Goal: Task Accomplishment & Management: Manage account settings

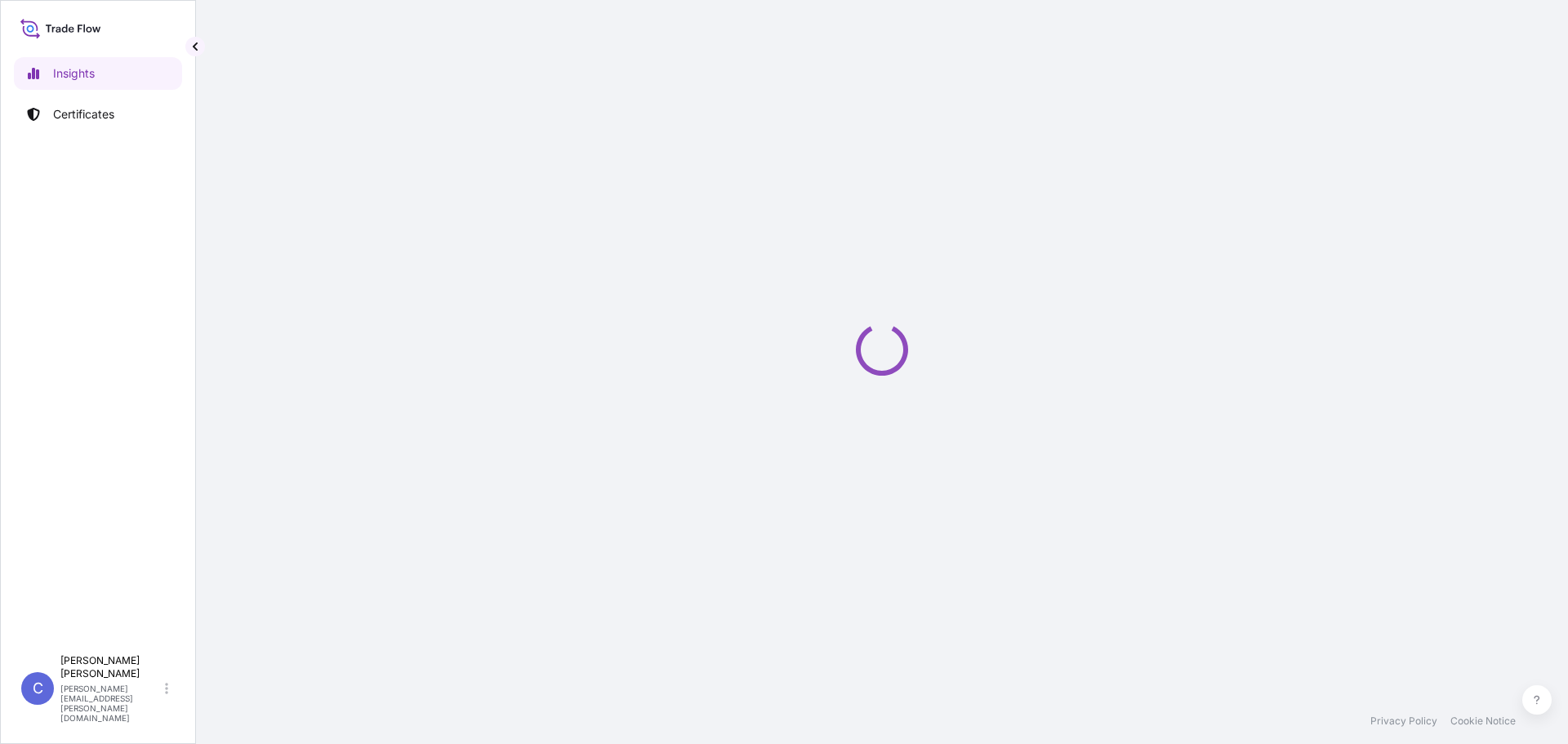
select select "2025"
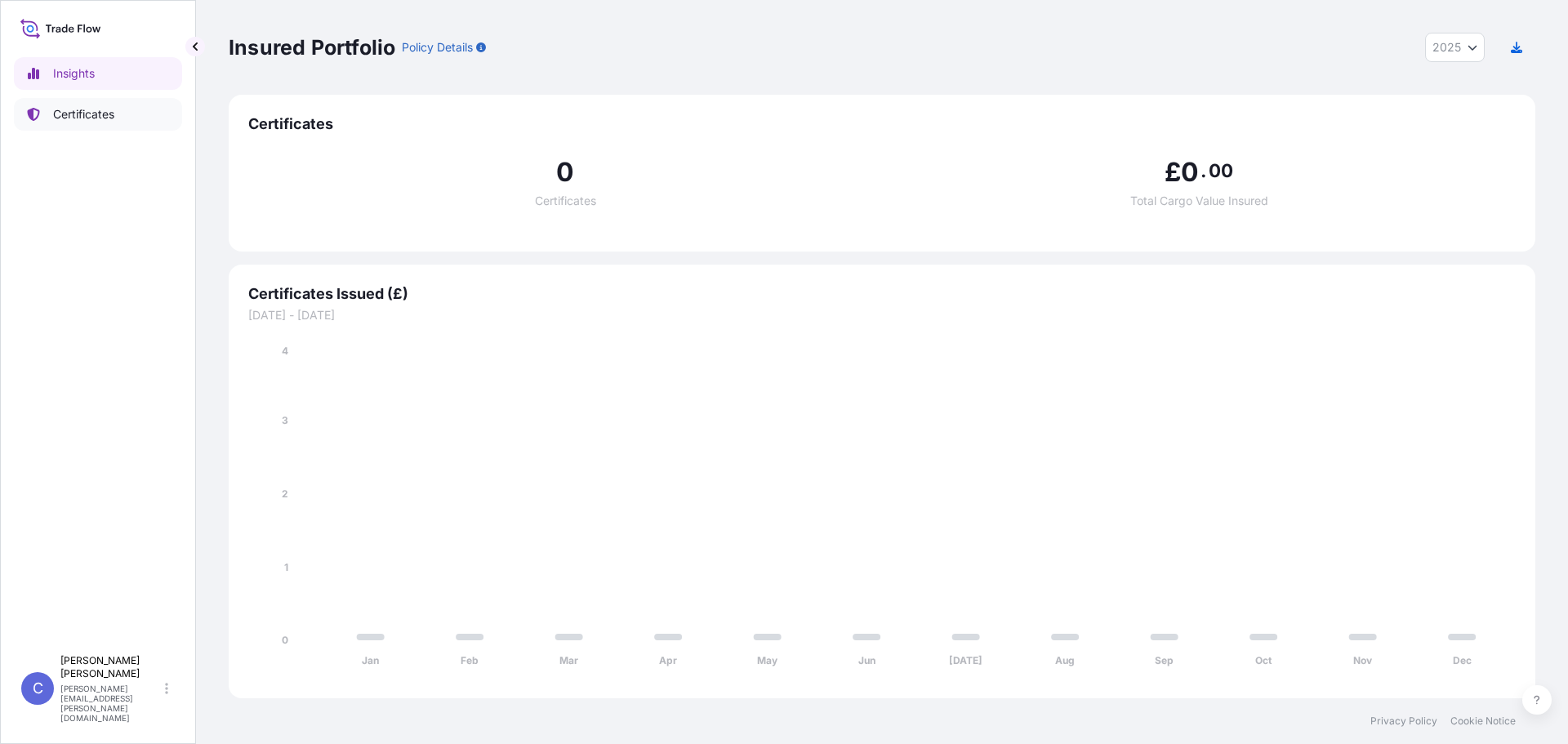
click at [61, 124] on link "Certificates" at bounding box center [97, 115] width 168 height 33
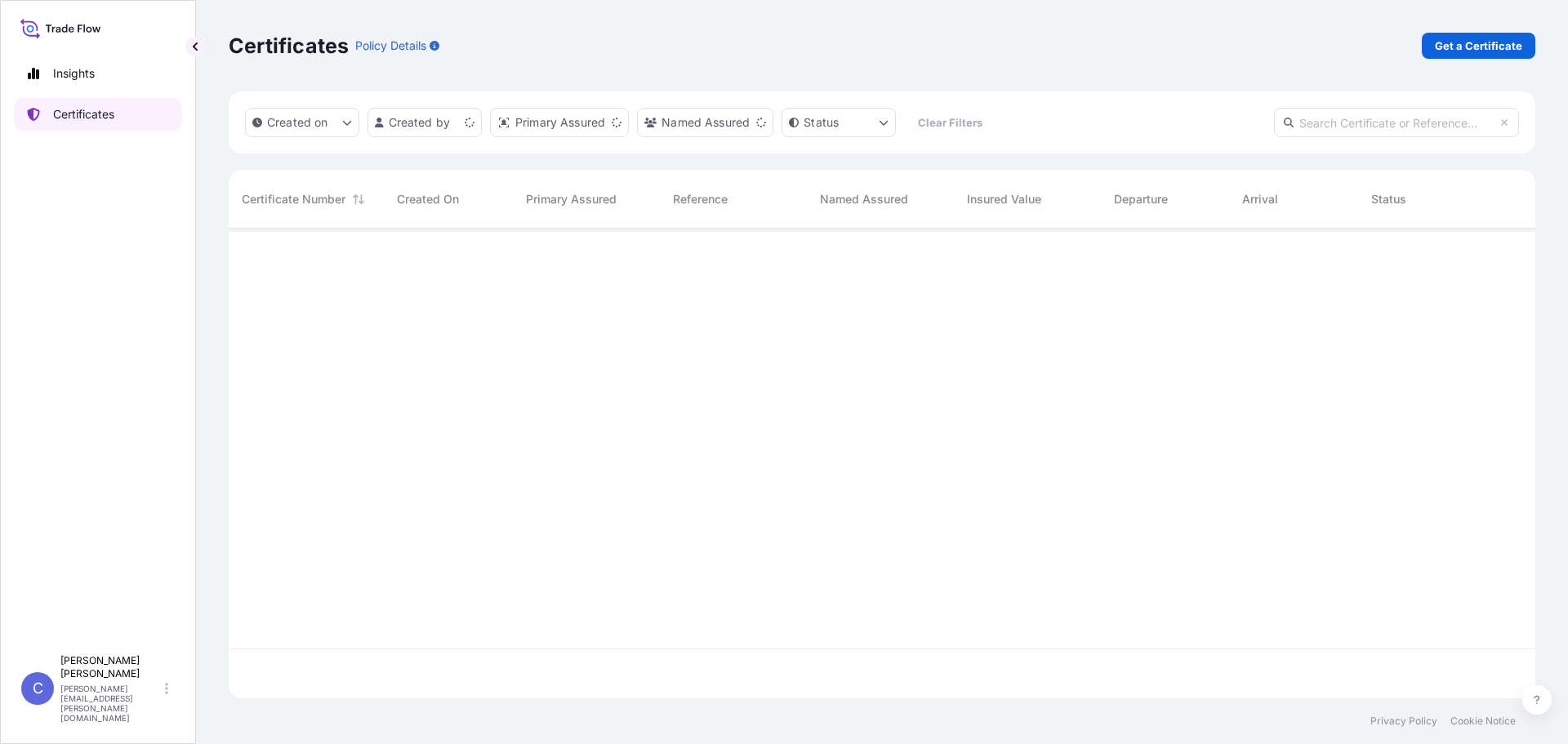
scroll to position [466, 1294]
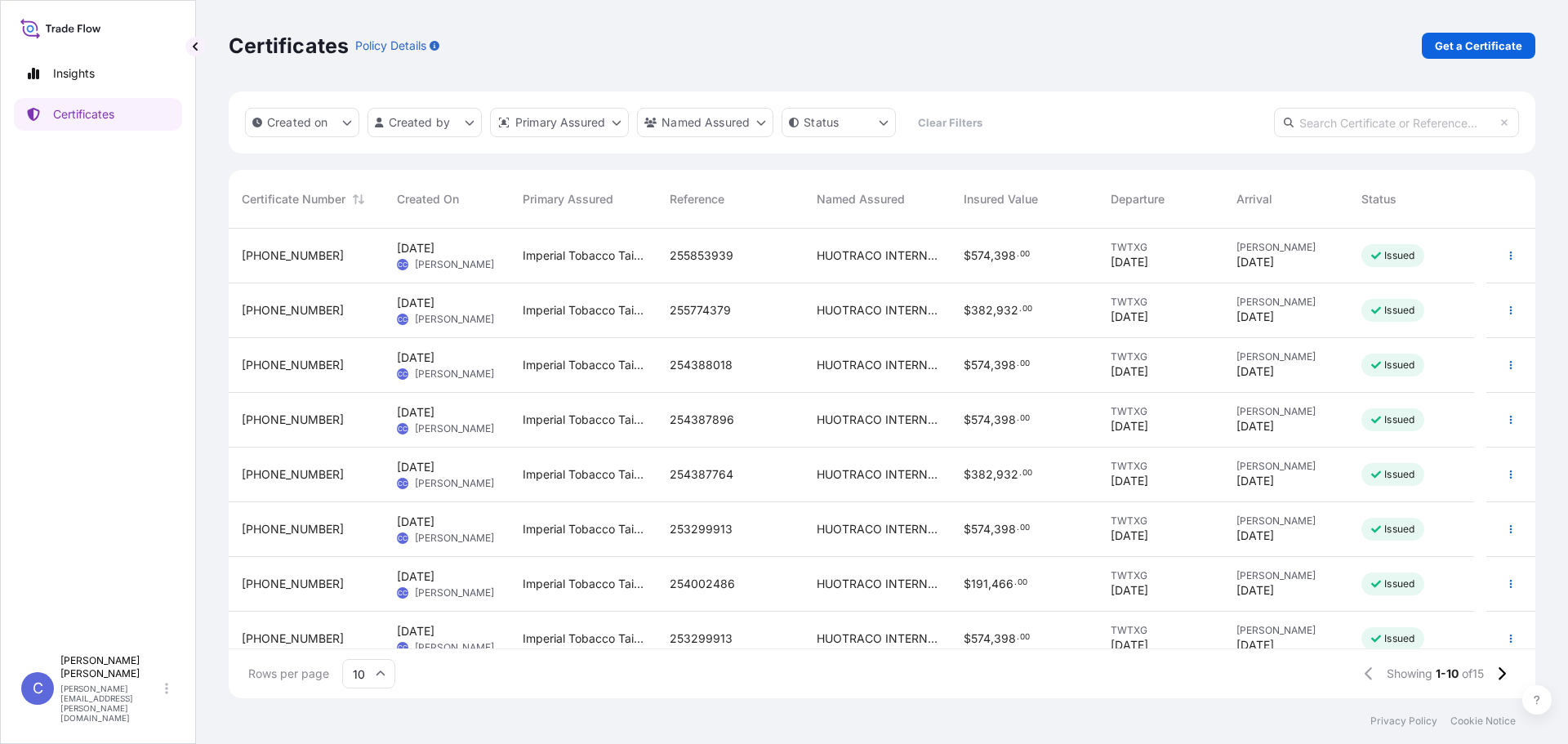
click at [693, 254] on span "255853939" at bounding box center [701, 255] width 64 height 16
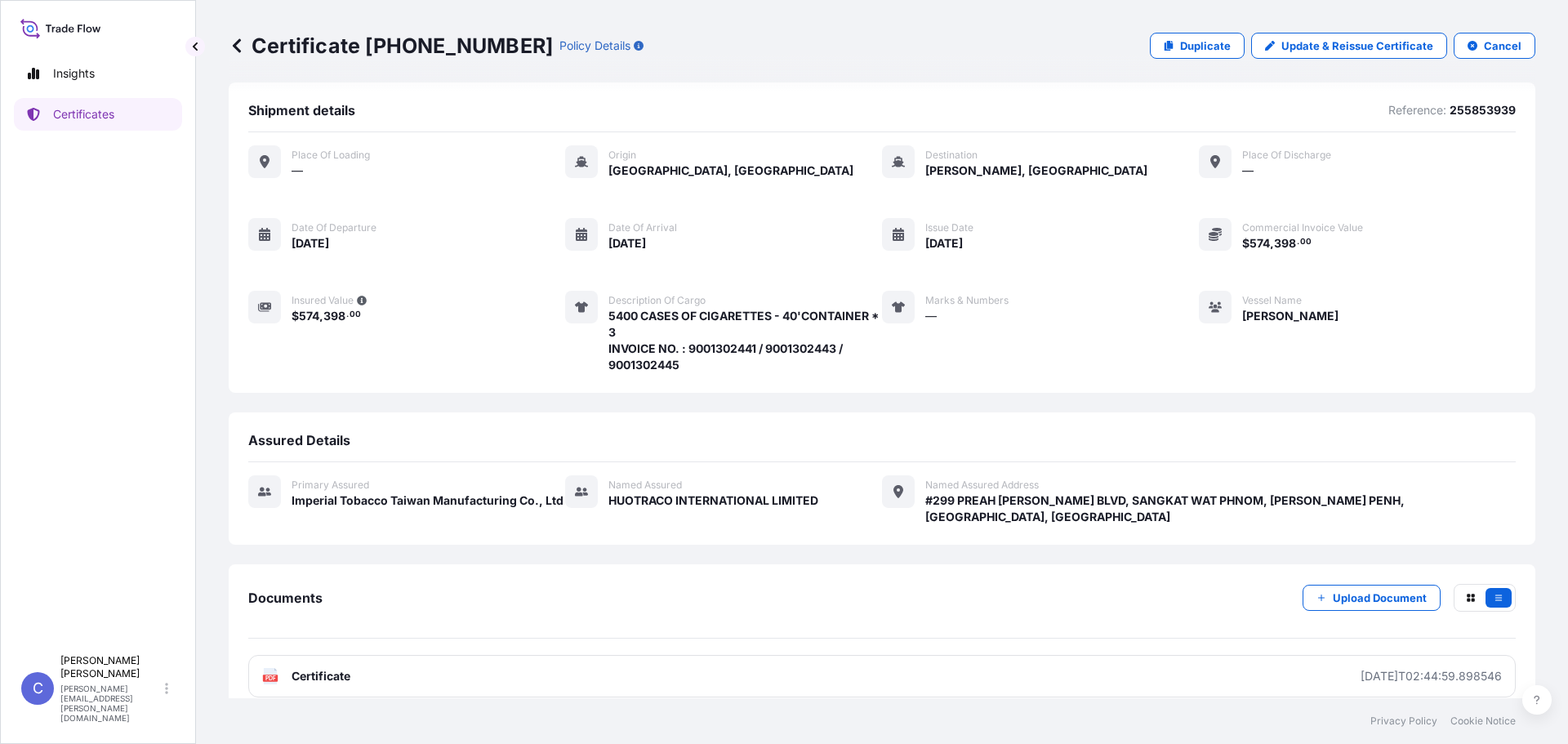
scroll to position [12, 0]
click at [1188, 48] on p "Duplicate" at bounding box center [1205, 45] width 50 height 16
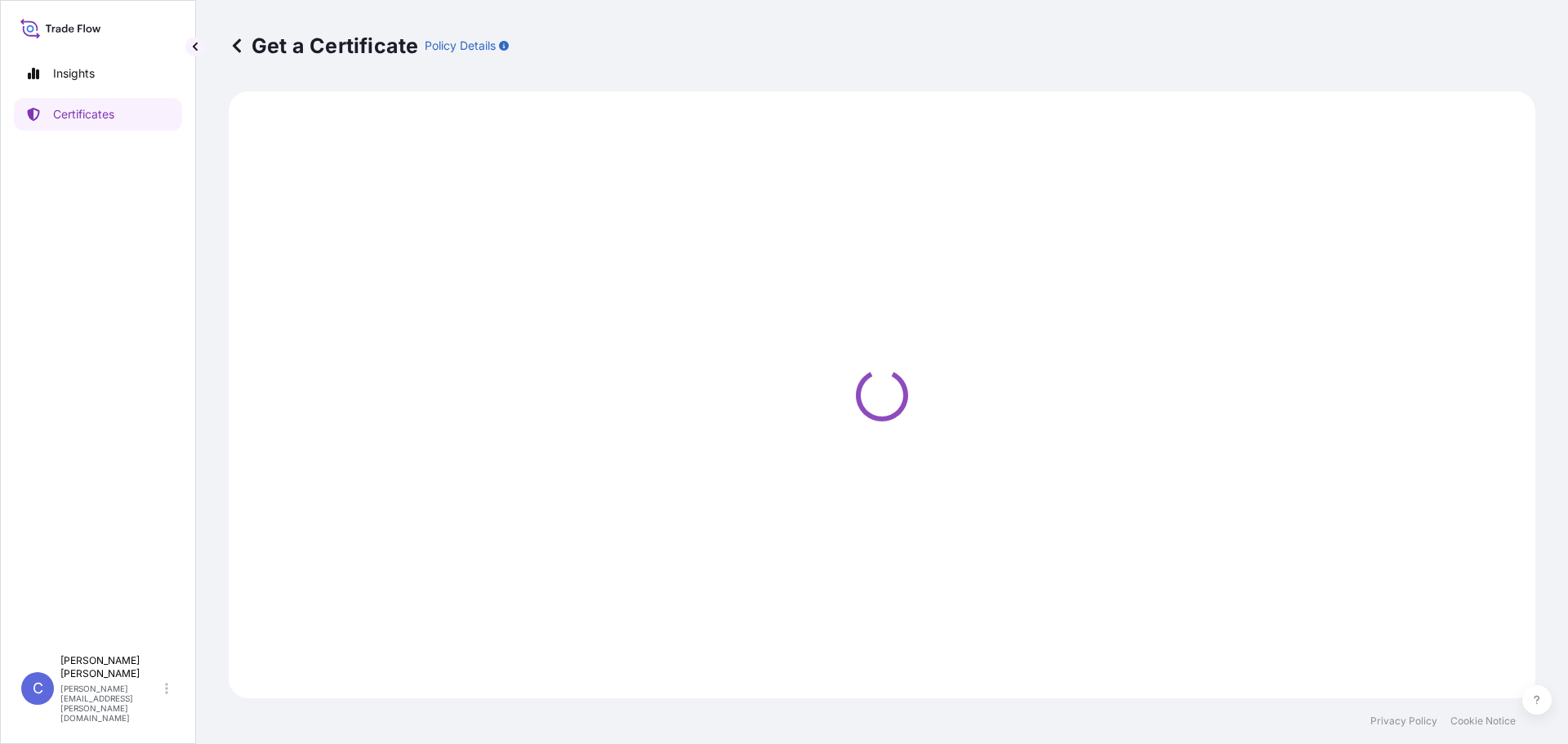
select select "Sea"
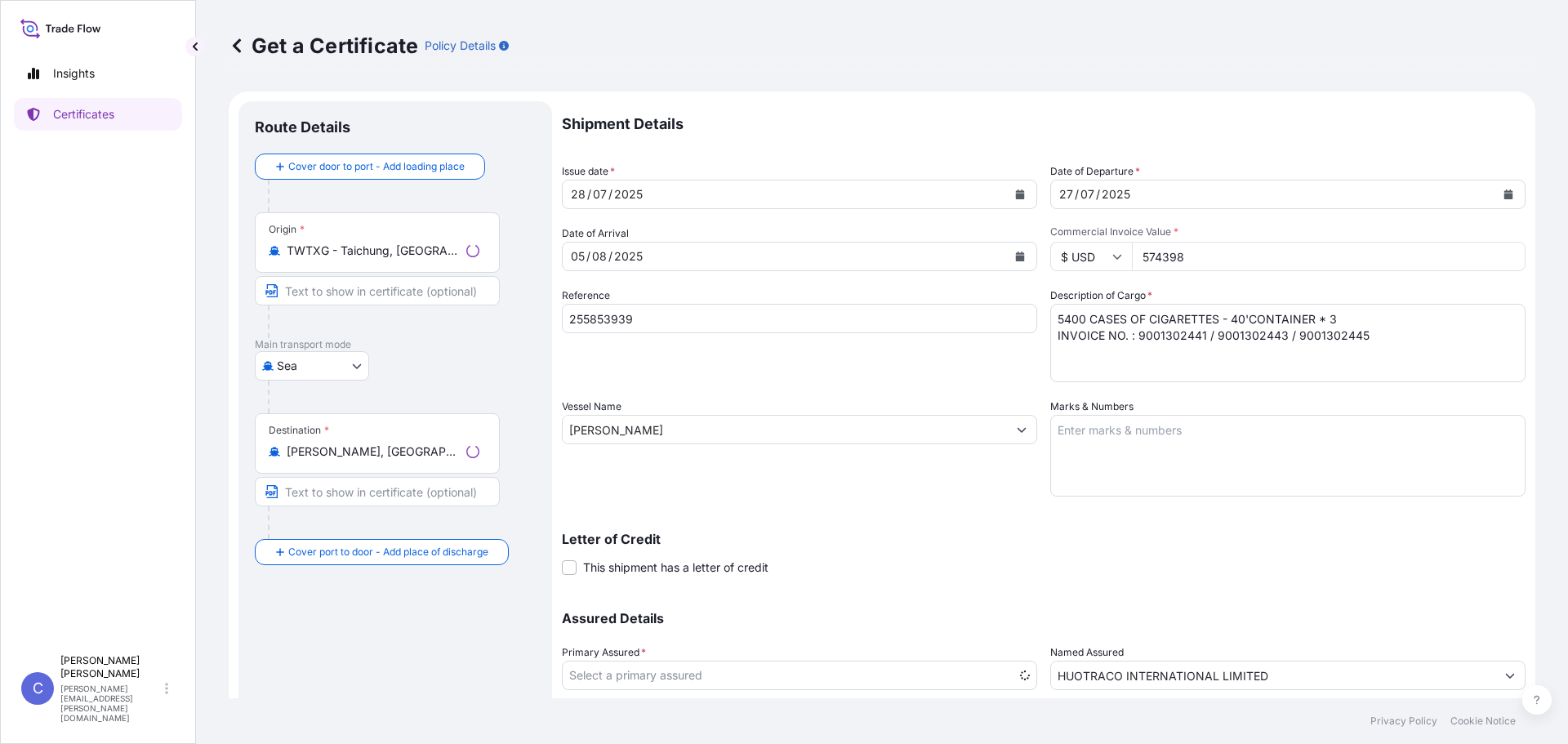
select select "31696"
click at [1016, 198] on icon "Calendar" at bounding box center [1020, 194] width 9 height 10
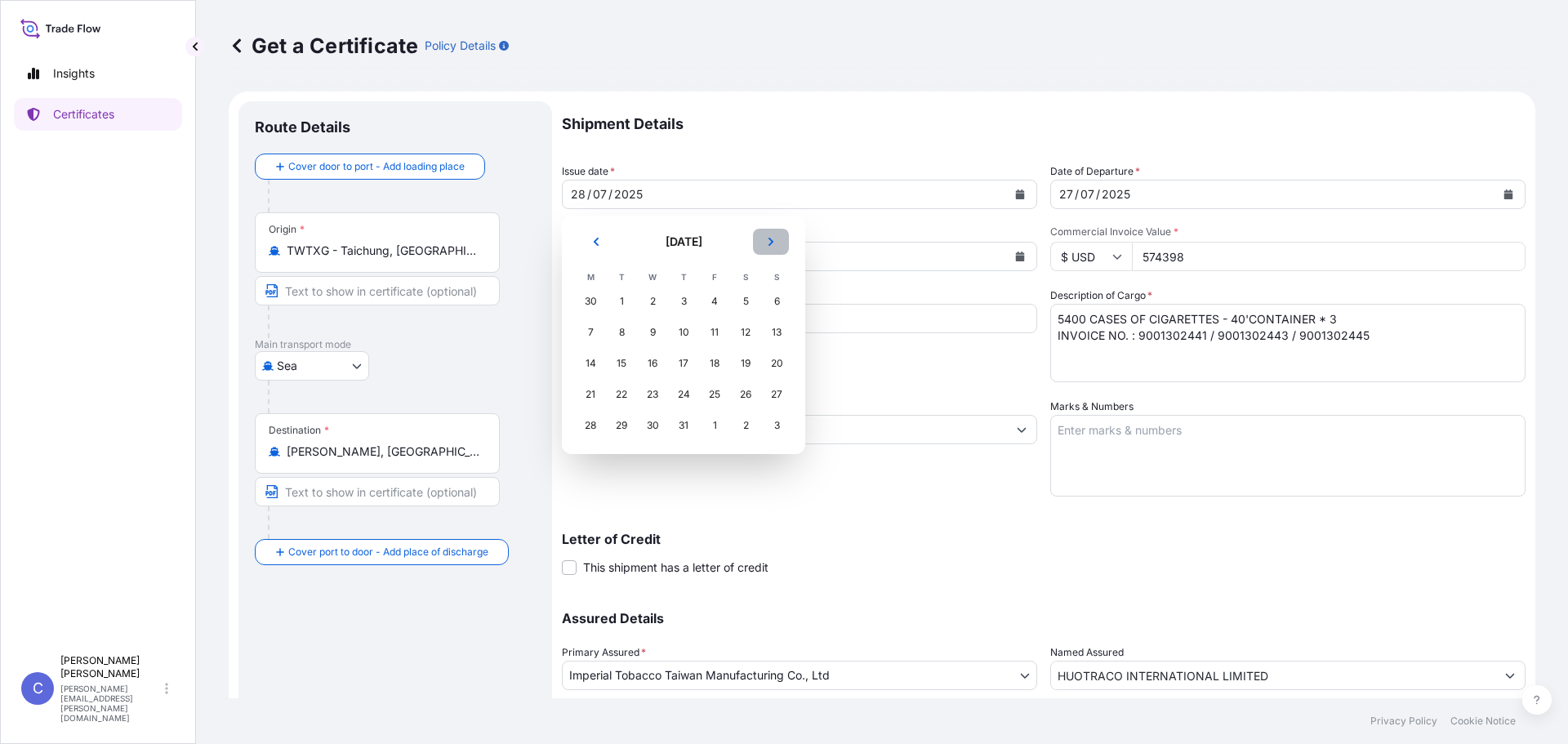
click at [757, 247] on button "Next" at bounding box center [770, 241] width 36 height 26
click at [783, 332] on div "10" at bounding box center [777, 332] width 29 height 29
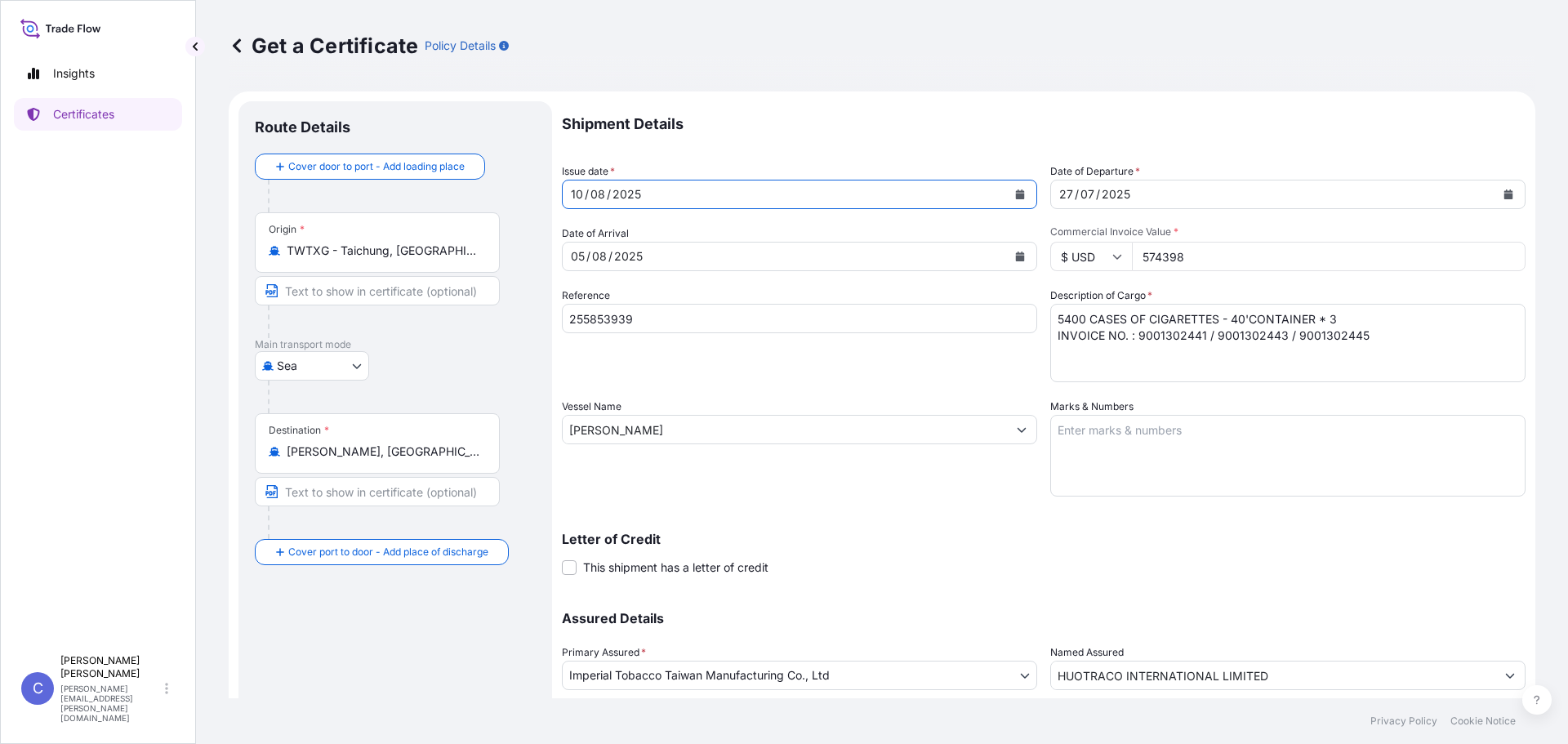
click at [1018, 253] on icon "Calendar" at bounding box center [1020, 257] width 10 height 10
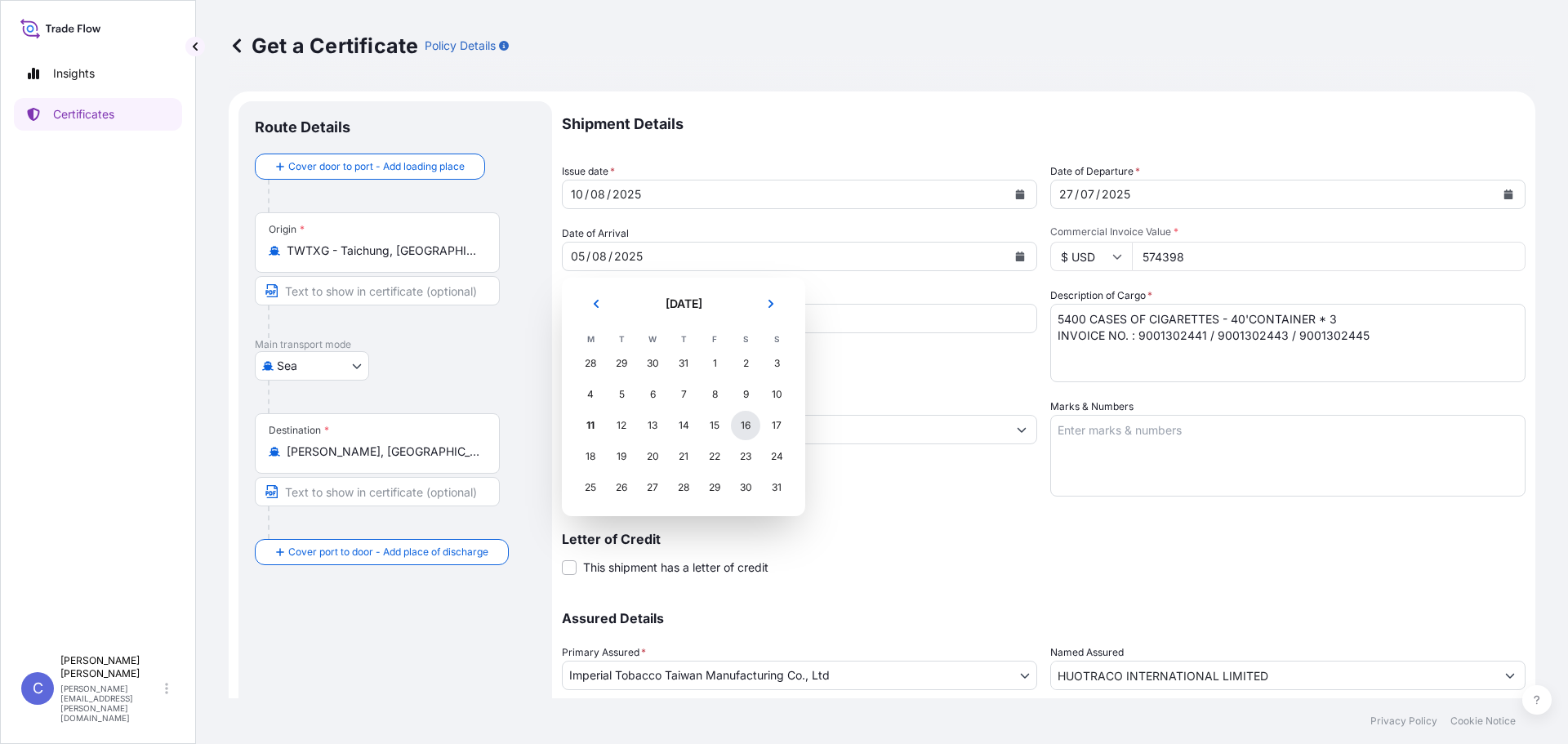
click at [757, 427] on div "16" at bounding box center [745, 426] width 29 height 29
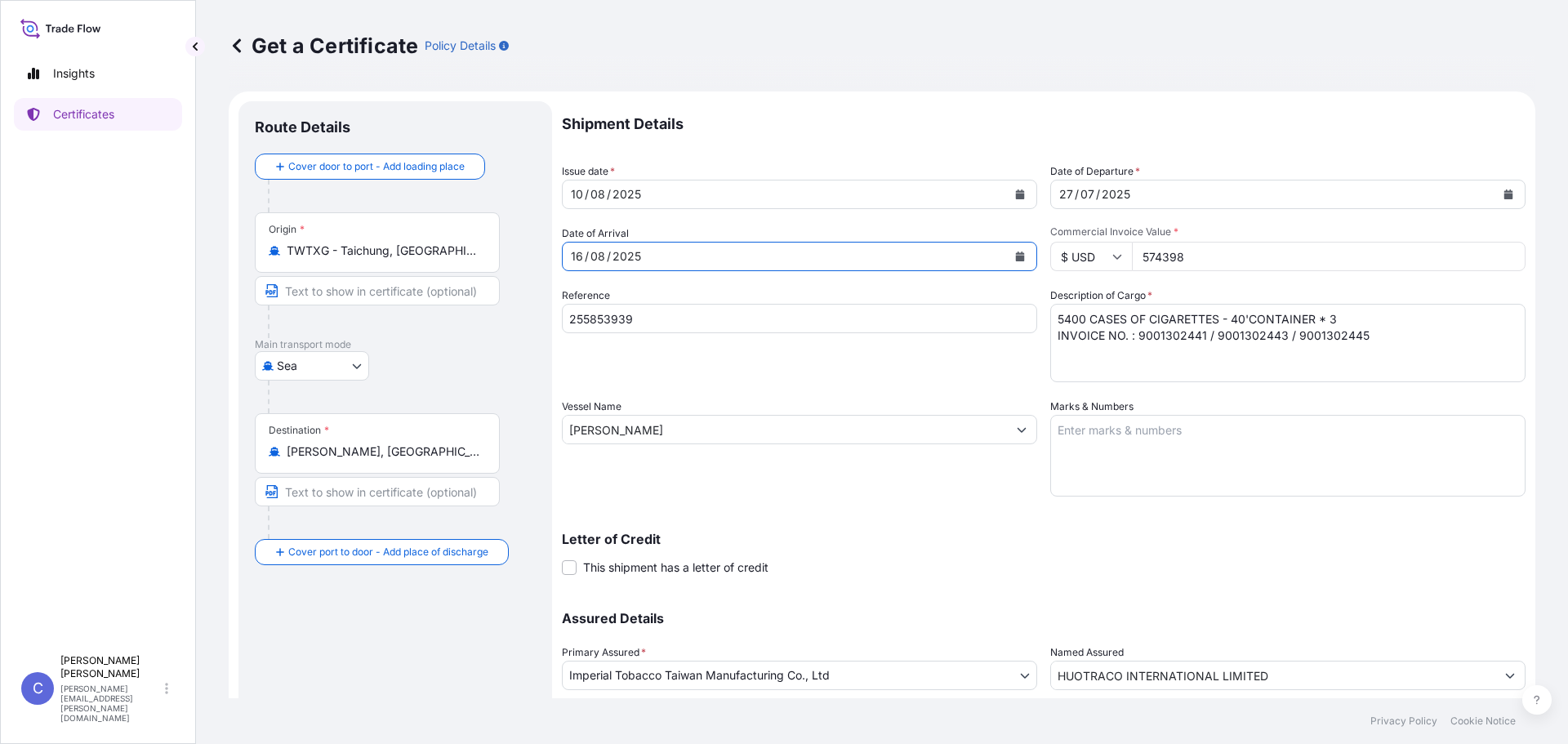
click at [1504, 194] on icon "Calendar" at bounding box center [1508, 194] width 9 height 10
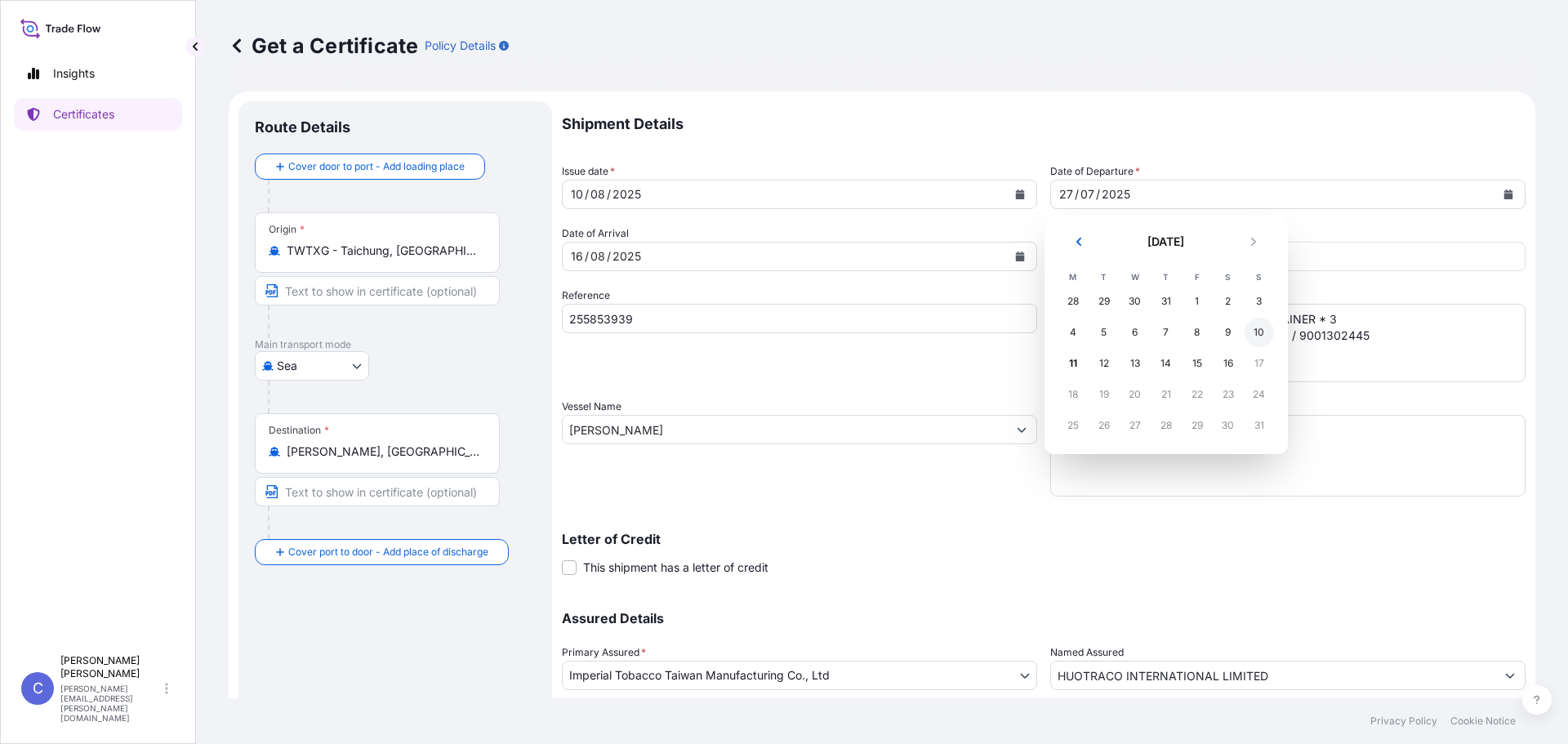
click at [1259, 331] on div "10" at bounding box center [1259, 332] width 29 height 29
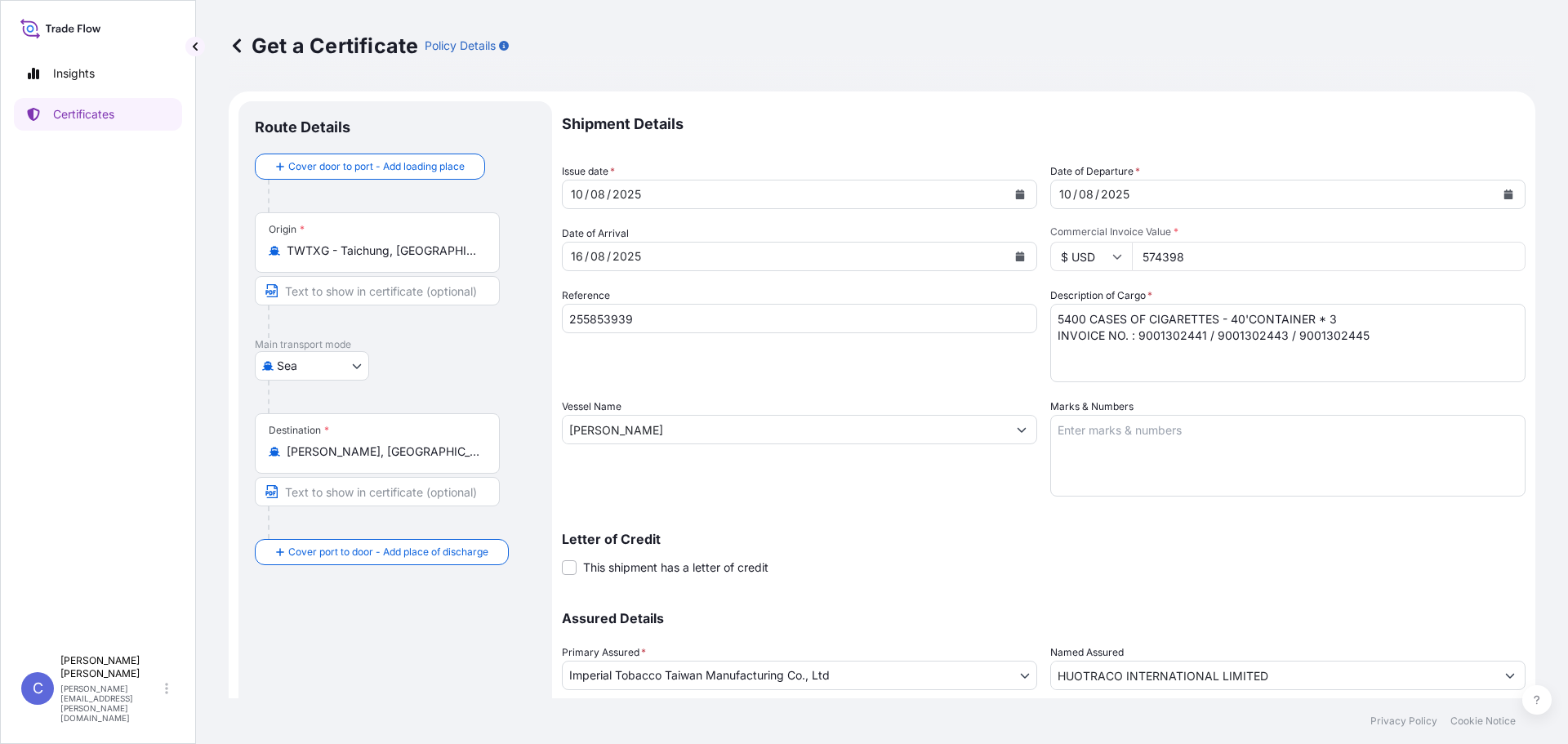
click at [938, 379] on div "Reference 255853939" at bounding box center [799, 335] width 476 height 95
drag, startPoint x: 962, startPoint y: 317, endPoint x: 153, endPoint y: 226, distance: 814.1
click at [153, 226] on div "Insights Certificates C [PERSON_NAME] [PERSON_NAME][EMAIL_ADDRESS][PERSON_NAME]…" at bounding box center [784, 372] width 1568 height 744
type input "257008162"
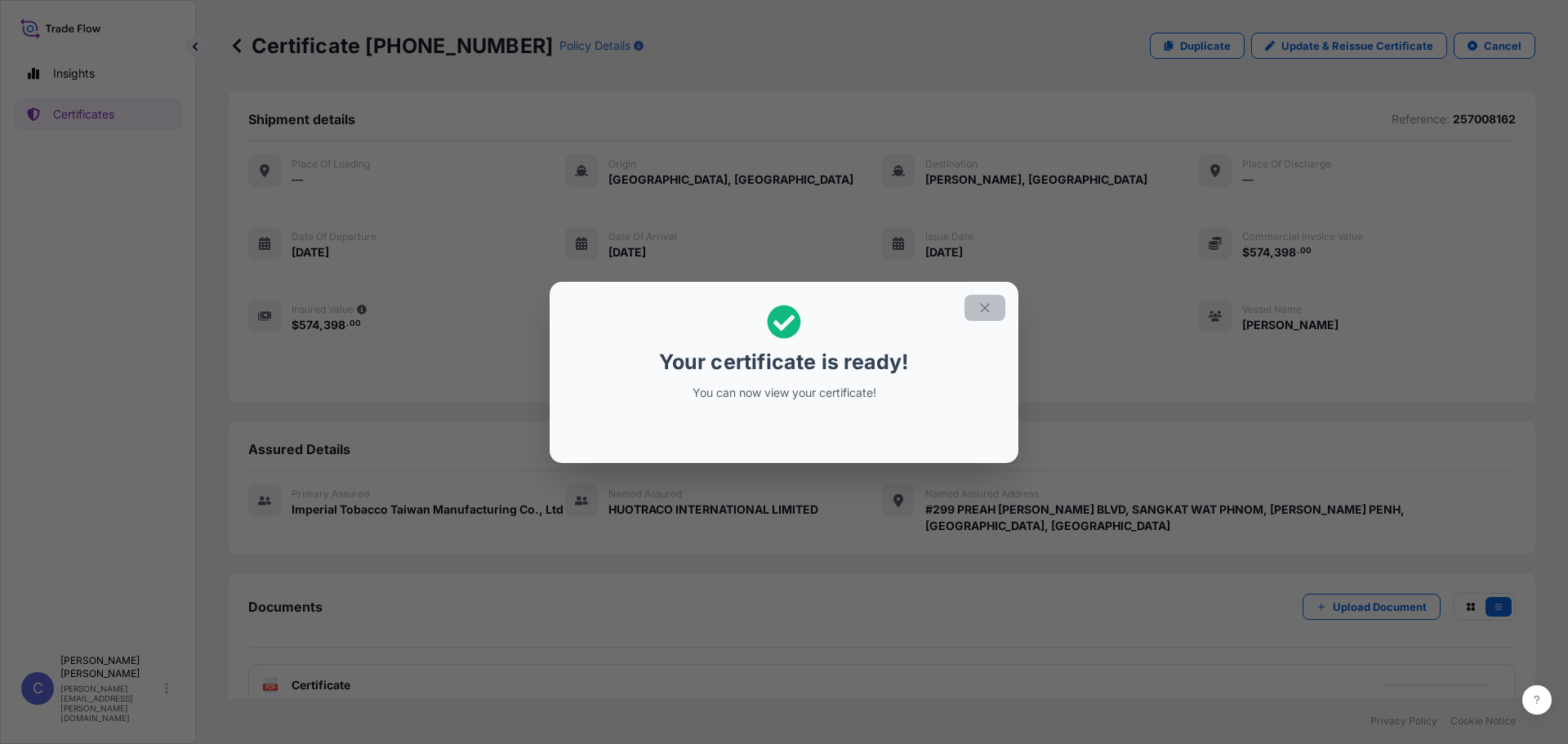
click at [986, 305] on icon "button" at bounding box center [984, 307] width 14 height 14
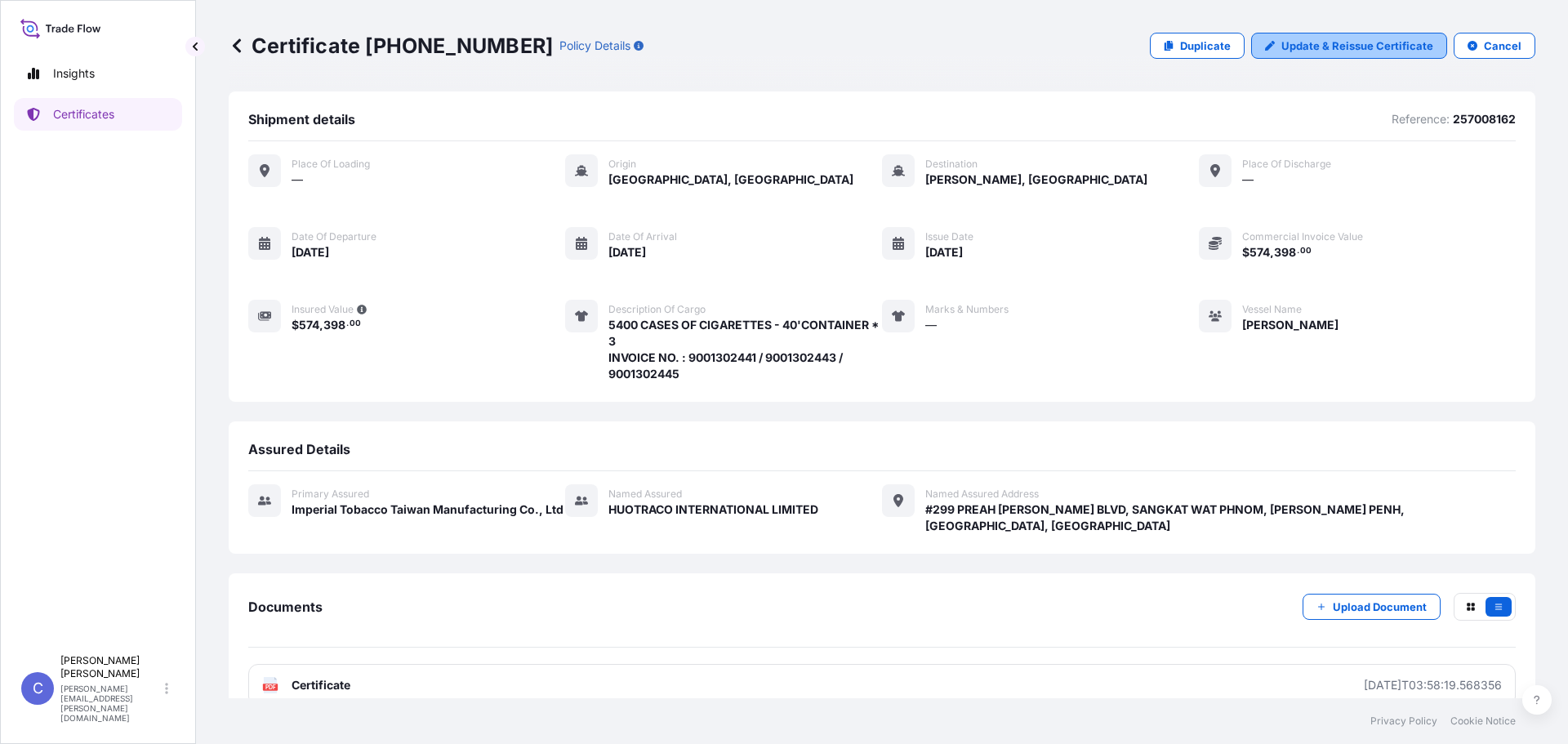
click at [1298, 48] on p "Update & Reissue Certificate" at bounding box center [1357, 45] width 151 height 16
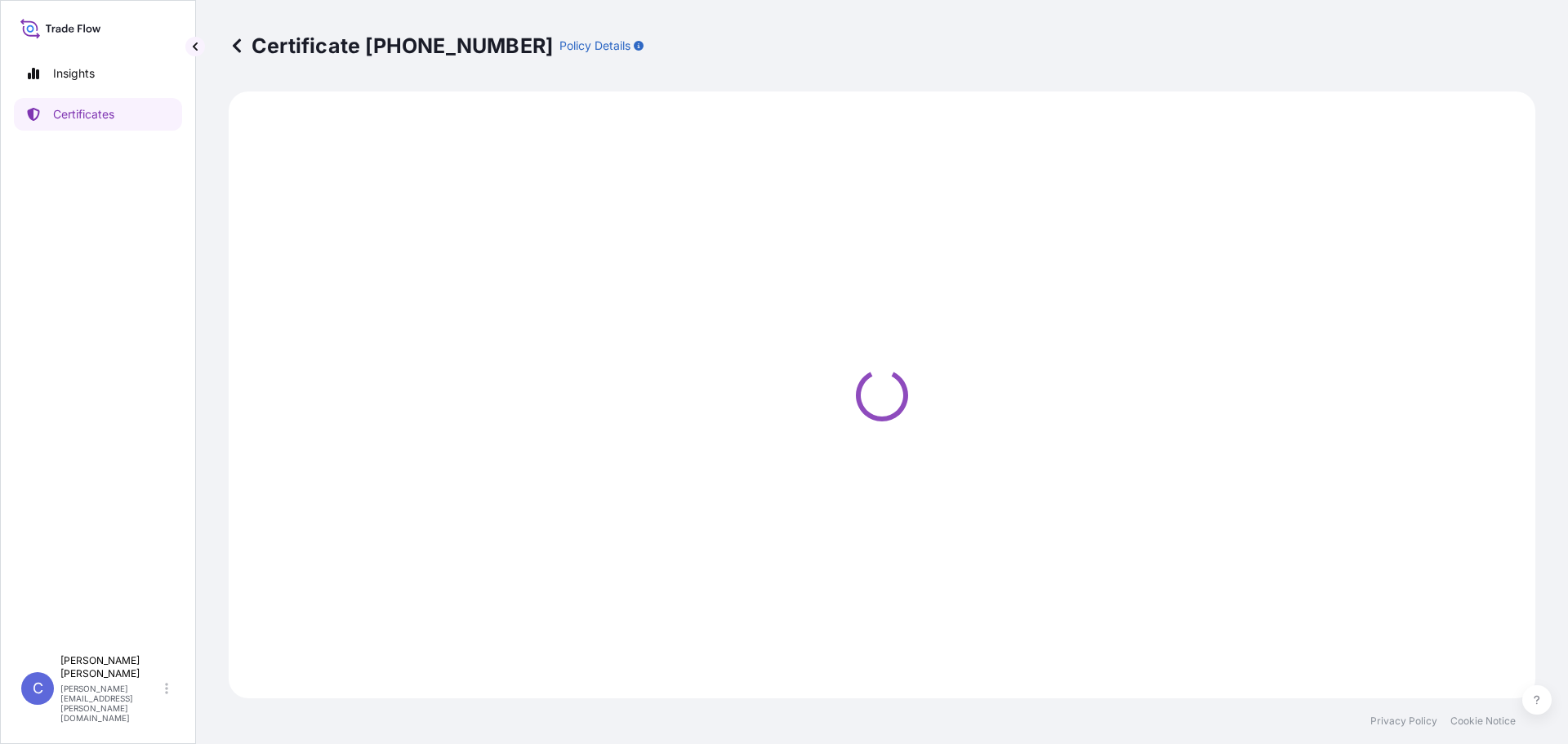
select select "Sea"
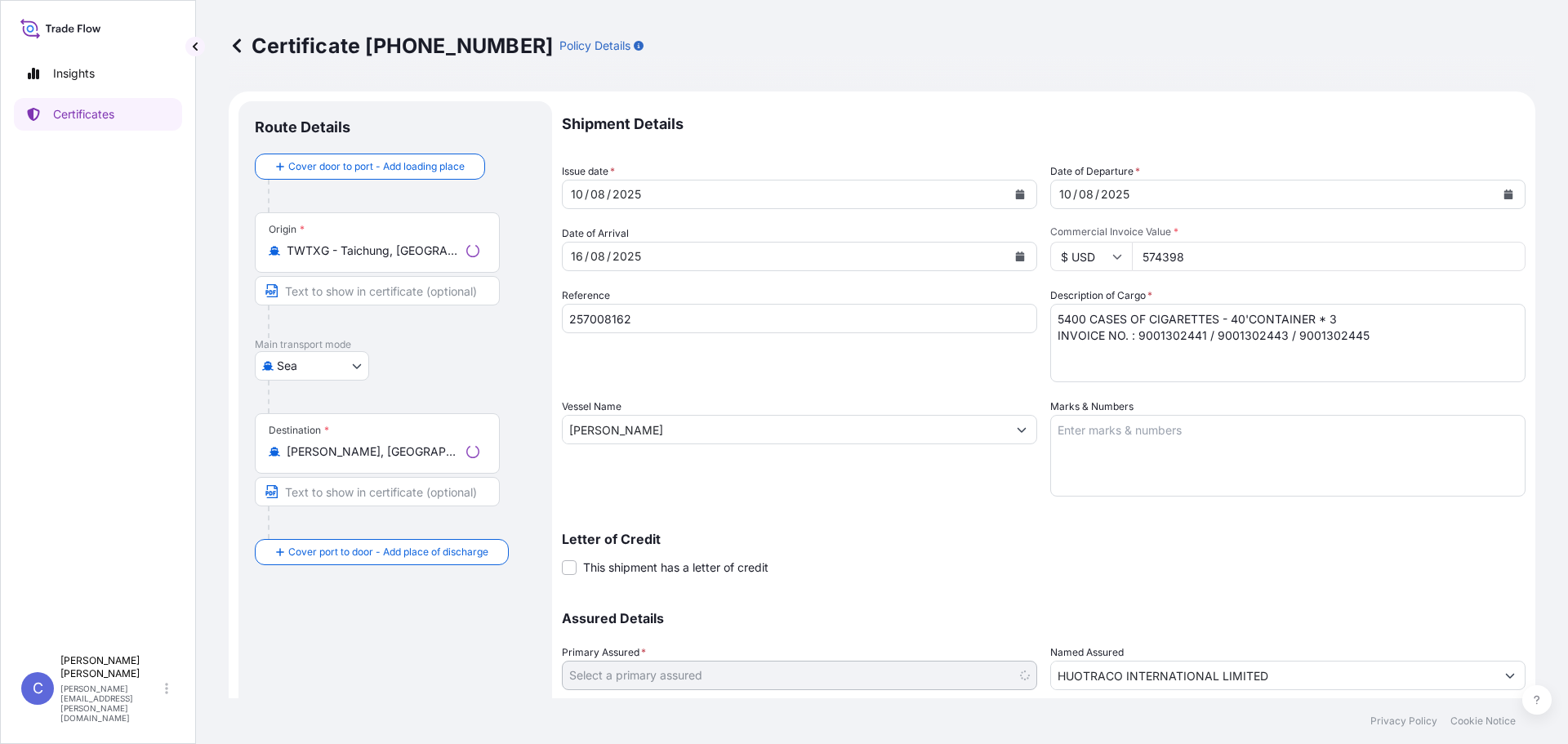
select select "31696"
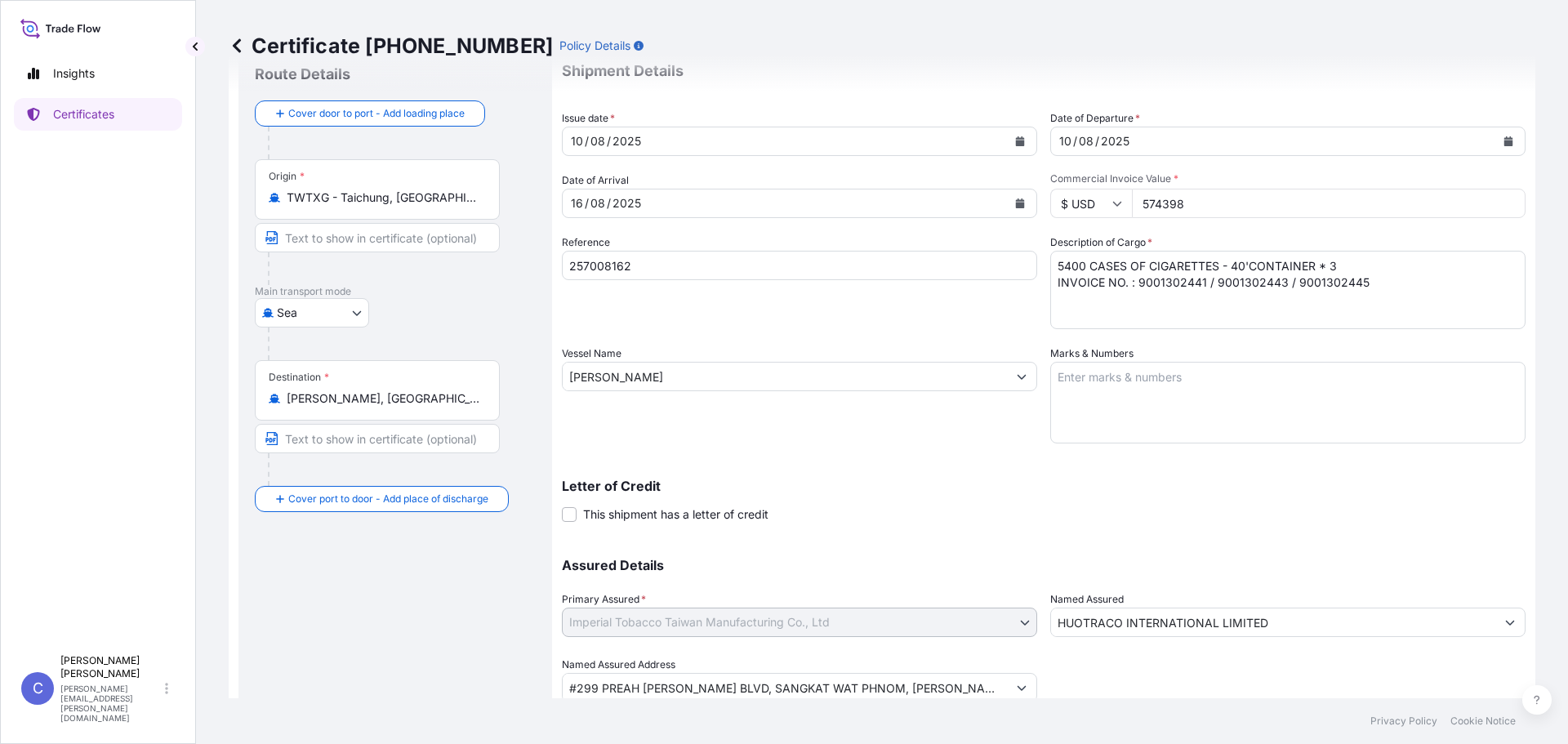
scroll to position [113, 0]
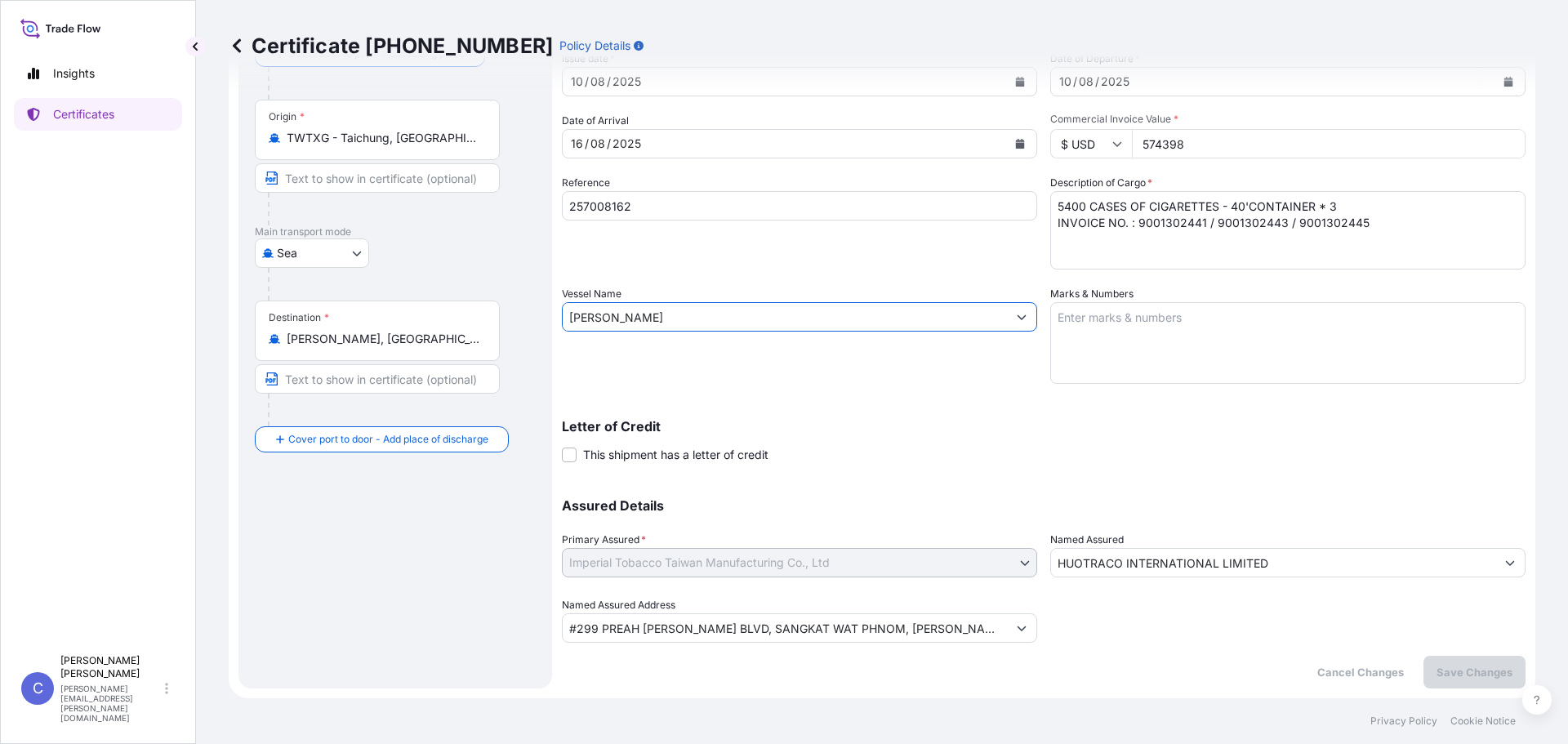
drag, startPoint x: 838, startPoint y: 320, endPoint x: 222, endPoint y: 273, distance: 617.8
click at [222, 273] on div "Certificate [PHONE_NUMBER] Policy Details Route Details Cover door to port - Ad…" at bounding box center [882, 349] width 1372 height 699
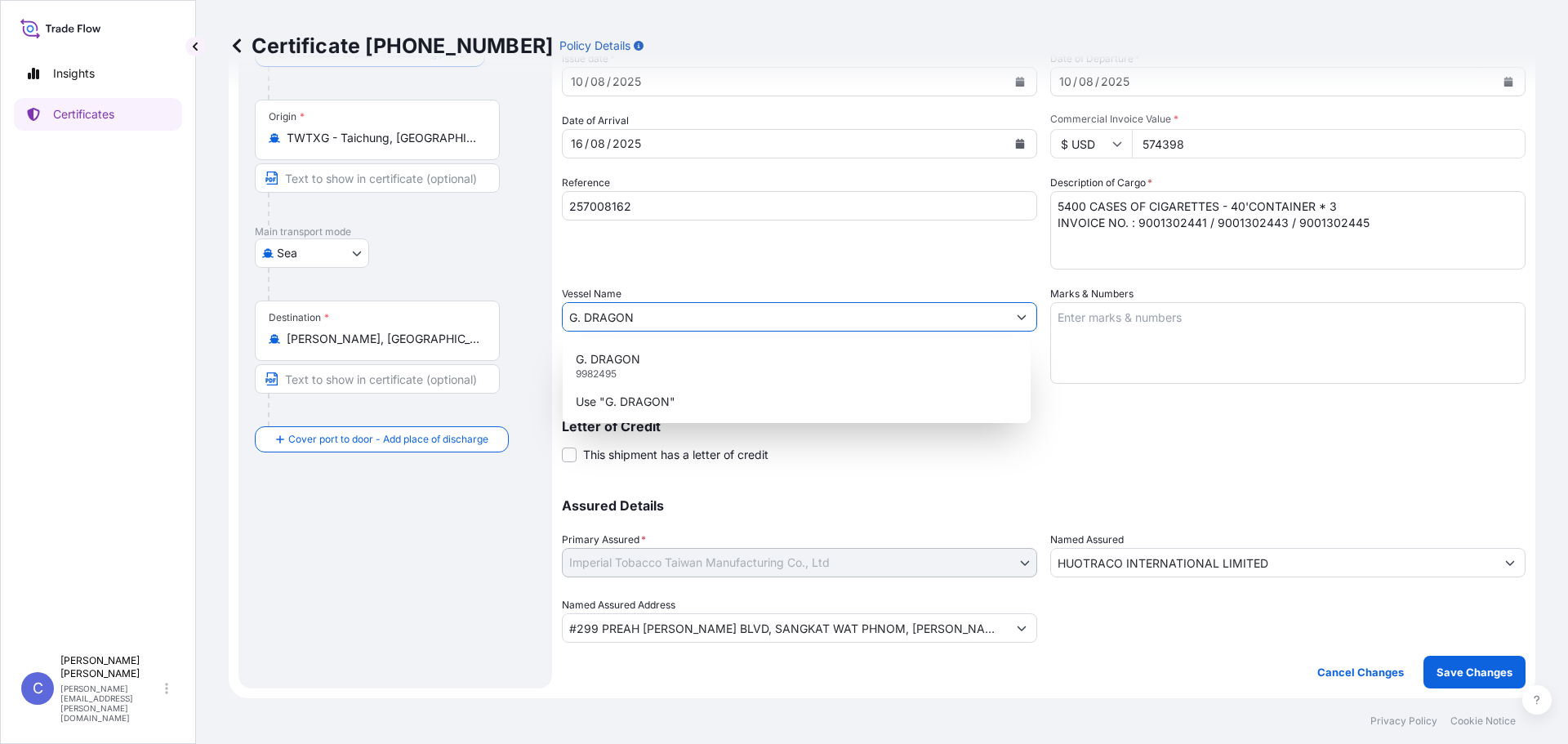
type input "G. DRAGON"
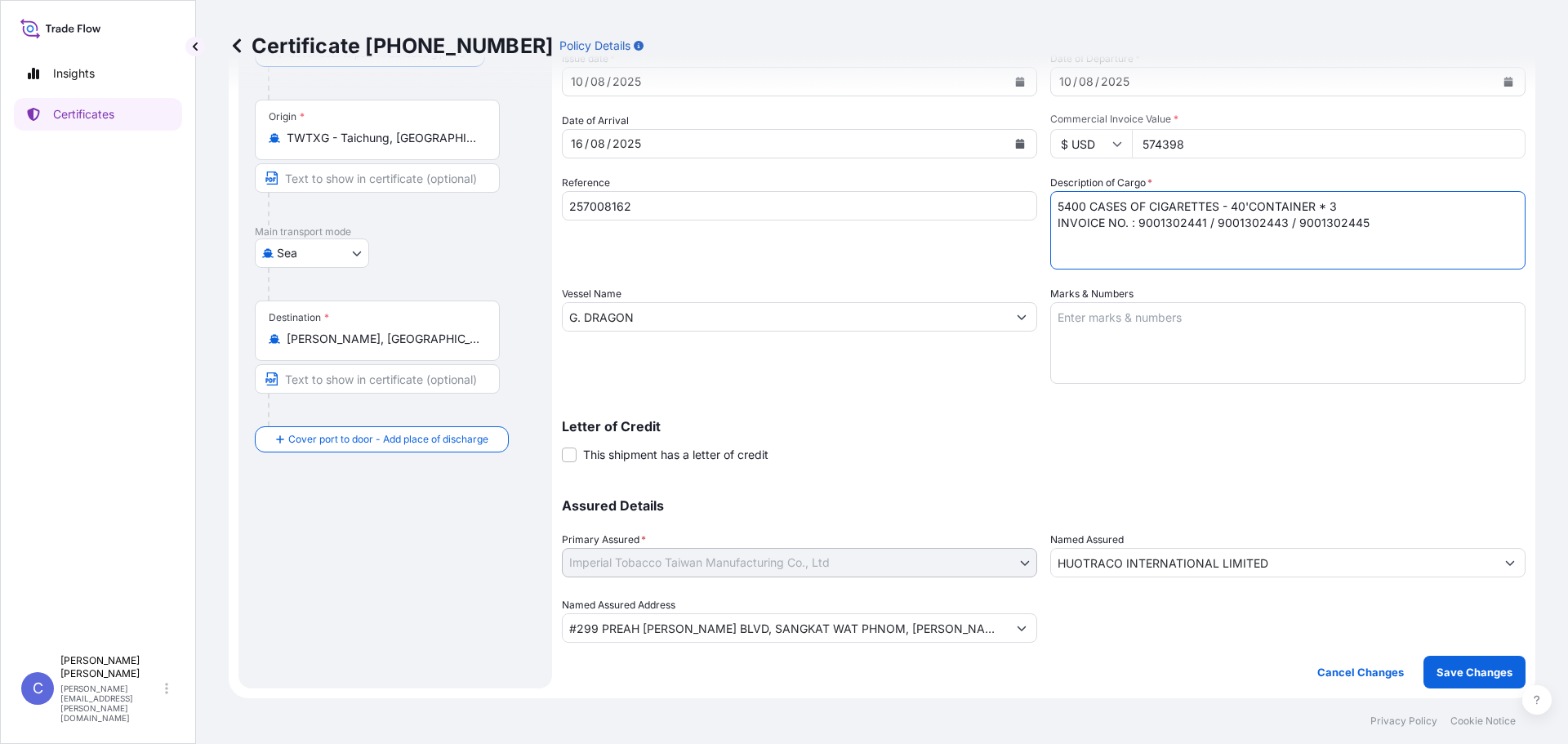
drag, startPoint x: 1374, startPoint y: 224, endPoint x: 1135, endPoint y: 225, distance: 239.0
click at [1135, 225] on textarea "5400 CASES OF CIGARETTES - 40'CONTAINER * 3 INVOICE NO. : 9001302441 / 90013024…" at bounding box center [1287, 230] width 476 height 78
type textarea "5400 CASES OF CIGARETTES - 40'CONTAINER * 3 INVOICE NO. : 9001302720 / 90013027…"
click at [1475, 668] on p "Save Changes" at bounding box center [1474, 672] width 76 height 16
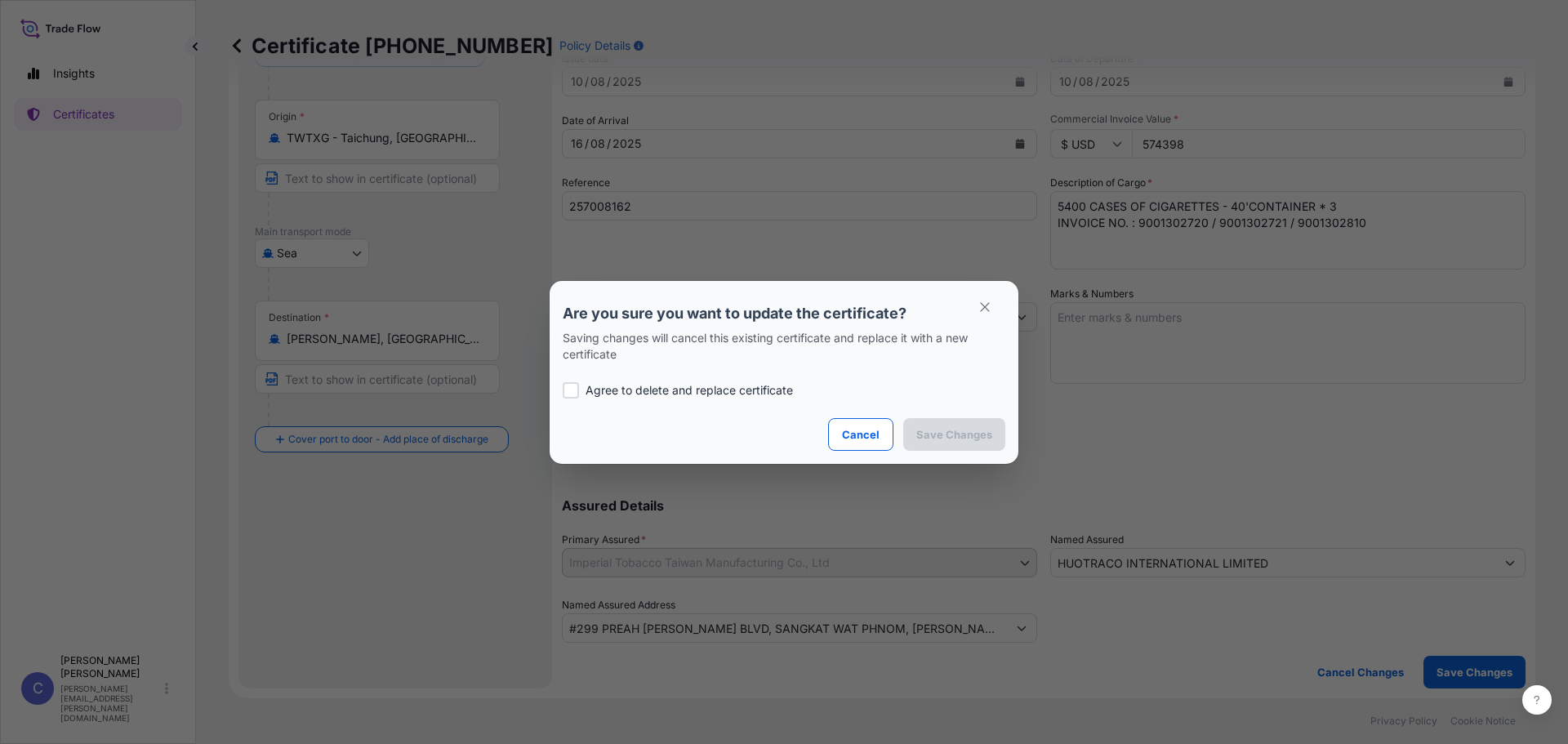
click at [696, 394] on p "Agree to delete and replace certificate" at bounding box center [689, 390] width 207 height 16
checkbox input "true"
click at [990, 441] on p "Save Changes" at bounding box center [954, 434] width 76 height 16
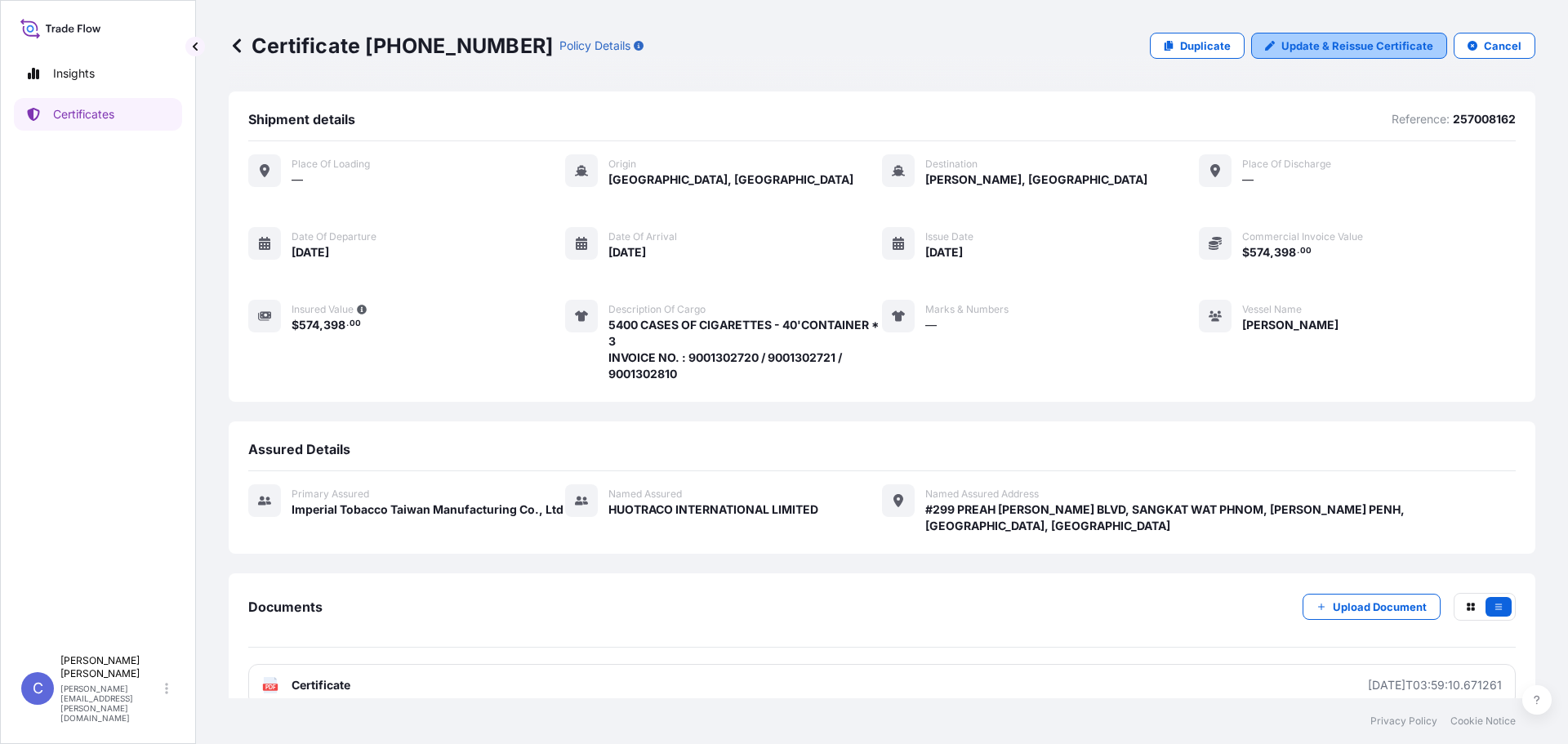
click at [1353, 39] on p "Update & Reissue Certificate" at bounding box center [1357, 45] width 151 height 16
select select "Sea"
select select "31696"
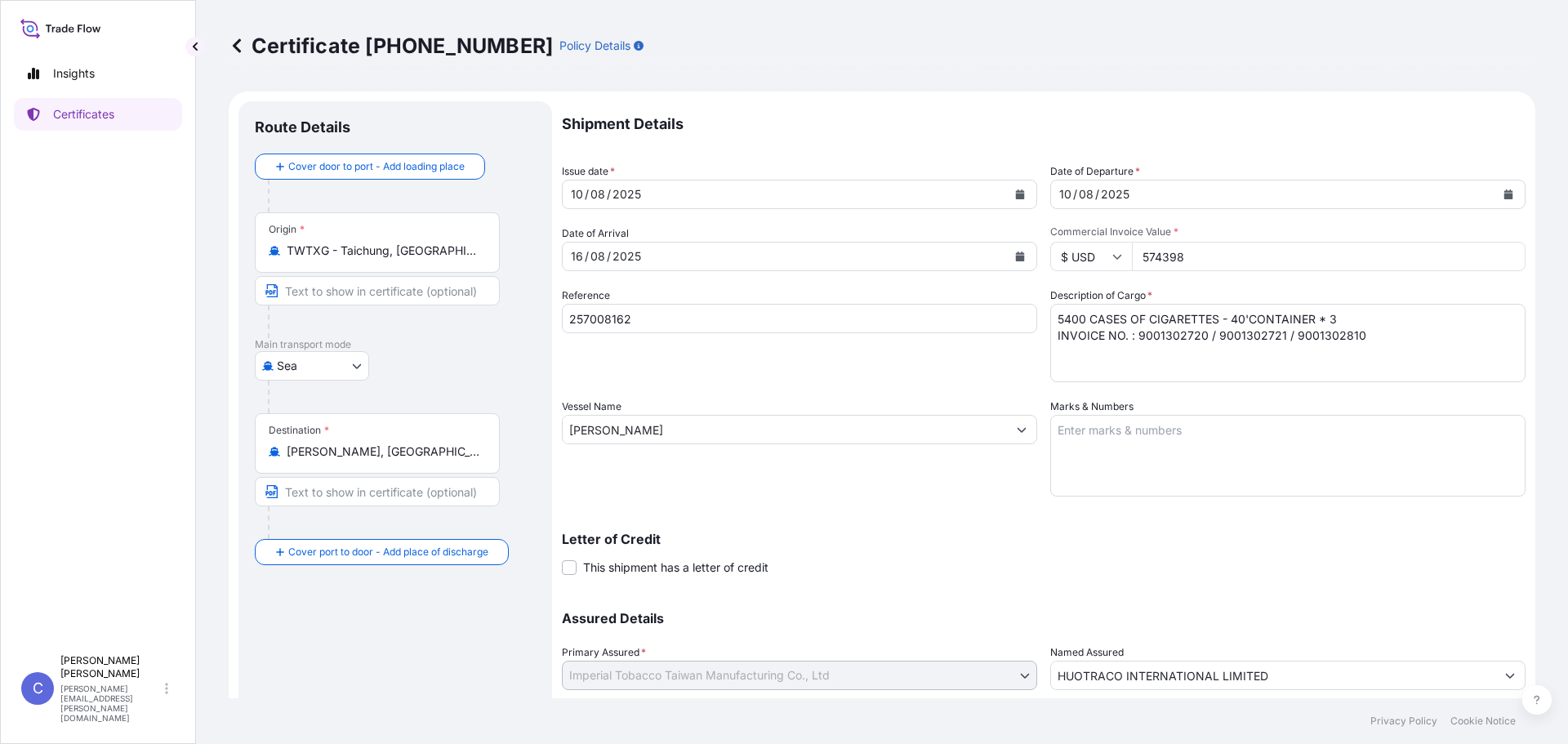
drag, startPoint x: 679, startPoint y: 430, endPoint x: 528, endPoint y: 397, distance: 154.6
click at [528, 397] on form "Route Details Cover door to port - Add loading place Place of loading Road / In…" at bounding box center [882, 452] width 1307 height 720
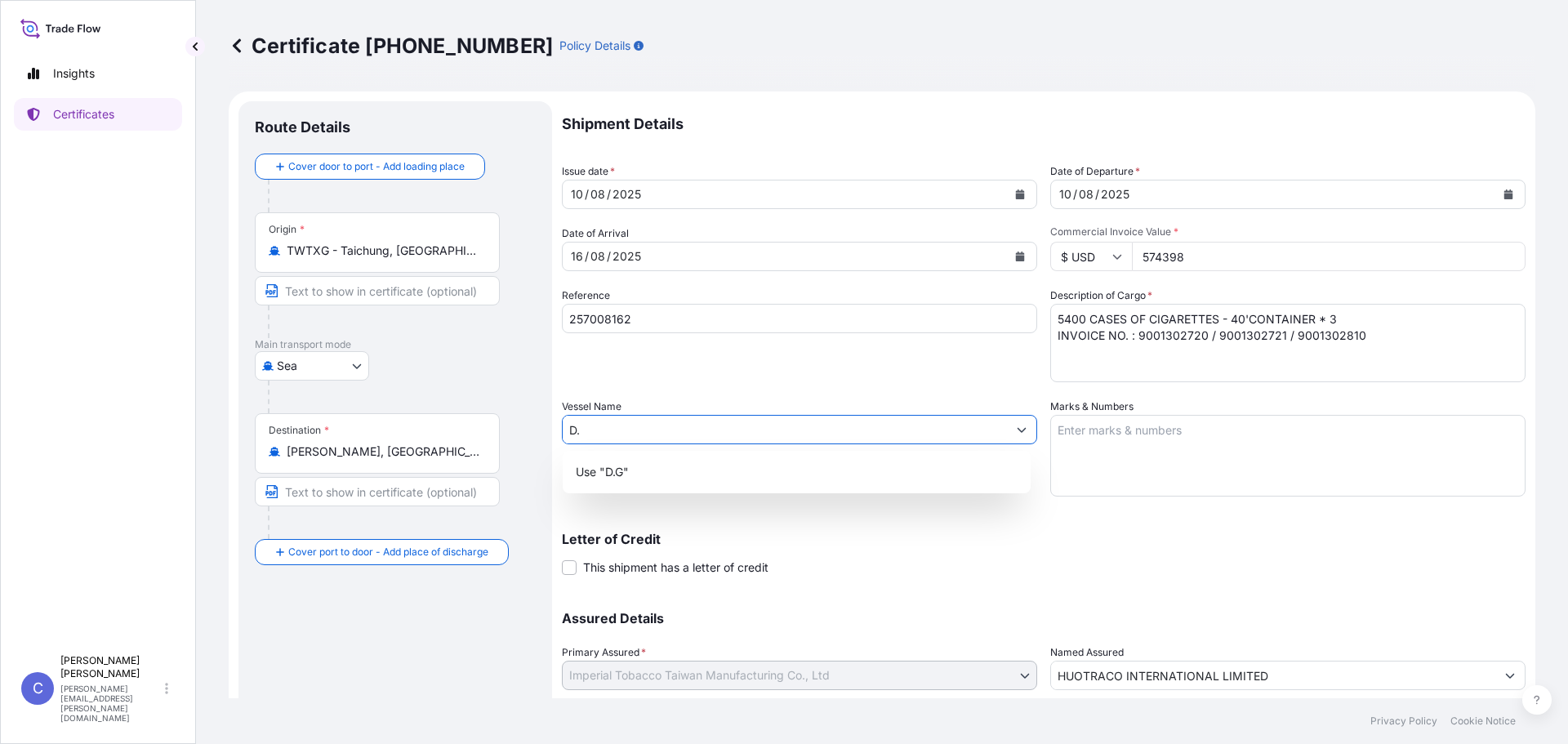
type input "D"
type input "G.DRAGON"
click at [769, 378] on div "Reference 257008162" at bounding box center [799, 335] width 476 height 95
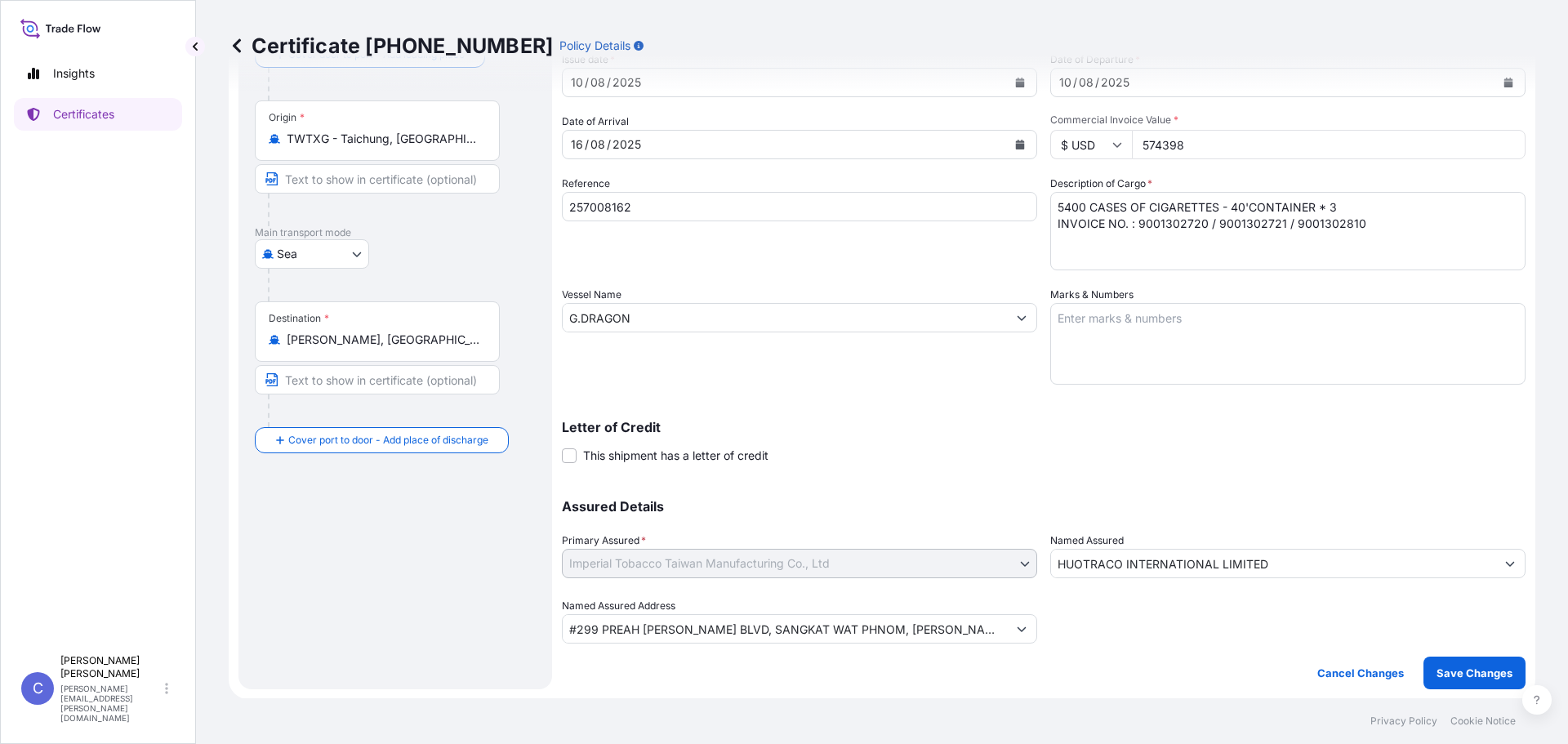
scroll to position [113, 0]
click at [1457, 667] on p "Save Changes" at bounding box center [1474, 672] width 76 height 16
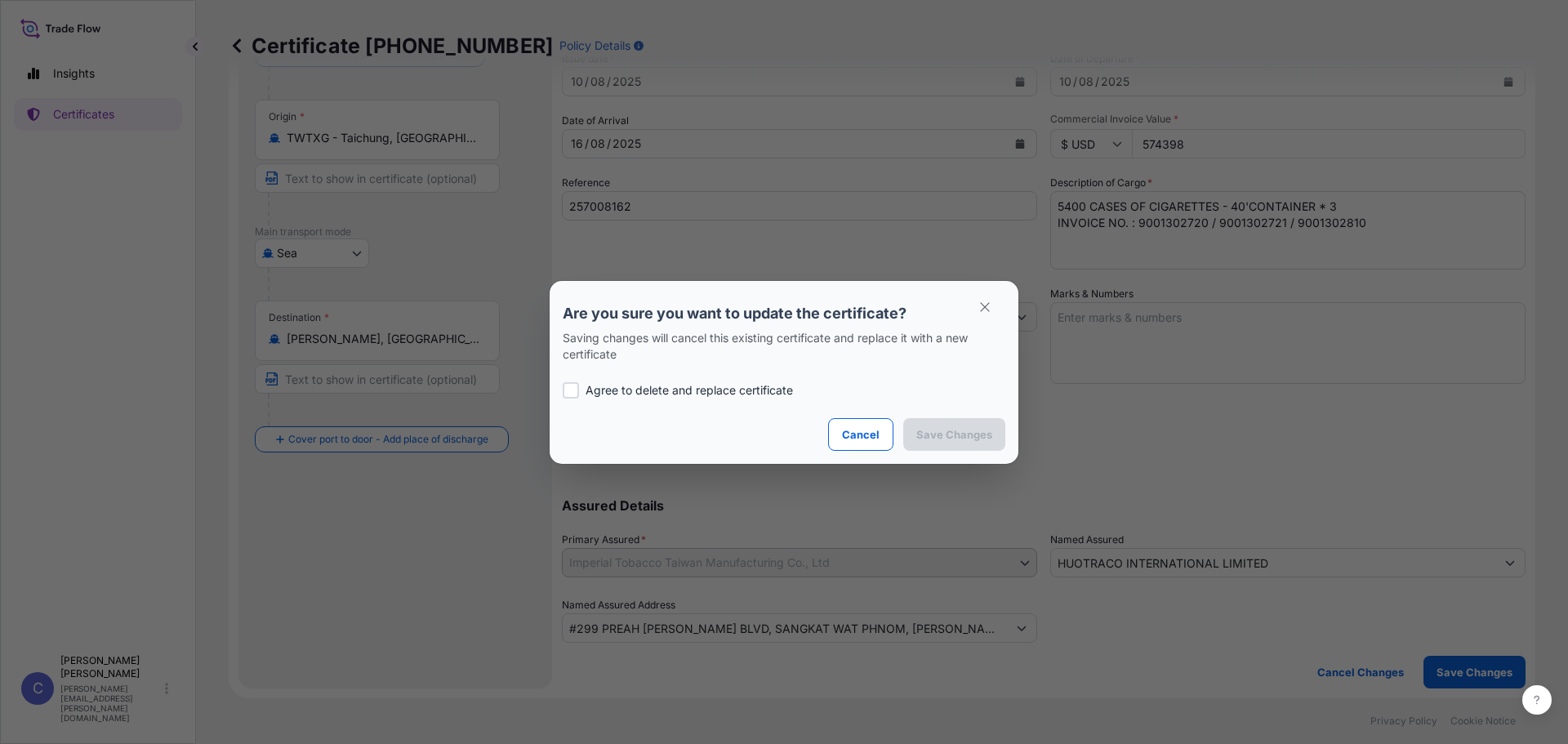
click at [652, 395] on p "Agree to delete and replace certificate" at bounding box center [689, 390] width 207 height 16
checkbox input "true"
click at [949, 444] on button "Save Changes" at bounding box center [954, 434] width 102 height 33
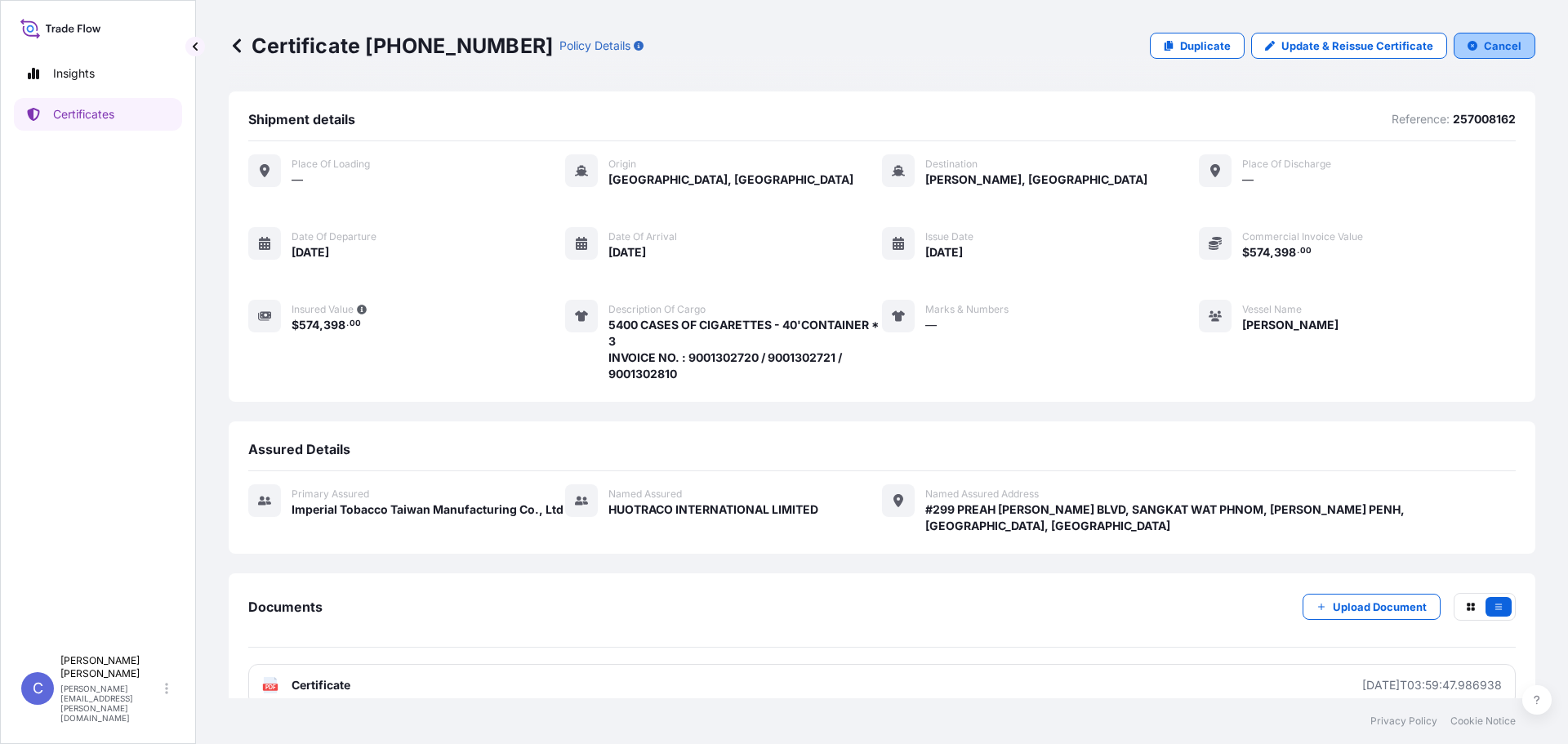
click at [1520, 45] on button "Cancel" at bounding box center [1495, 45] width 82 height 26
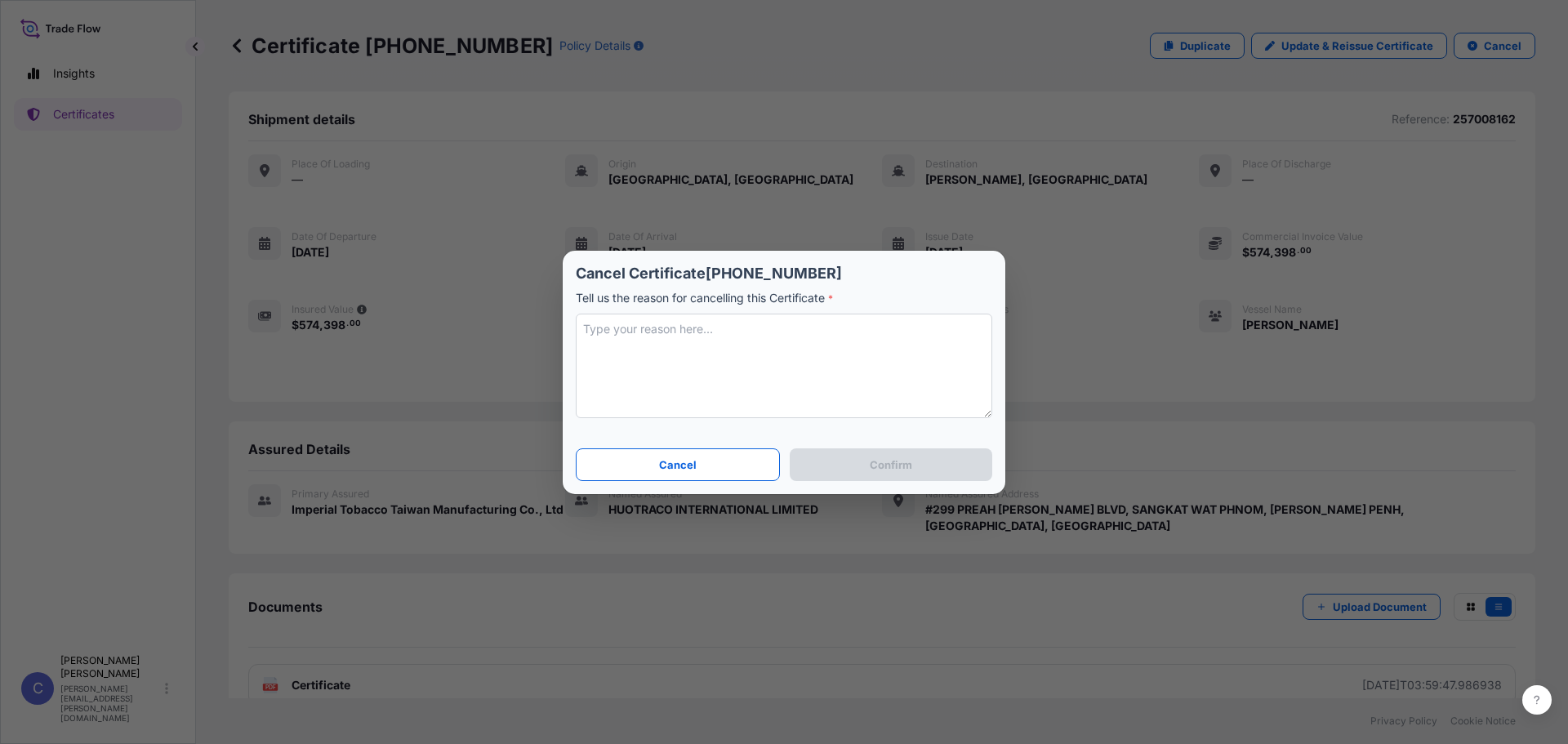
click at [743, 370] on textarea at bounding box center [784, 366] width 417 height 104
type textarea "The vessel name is incorrect, need to cancel"
click at [822, 459] on button "Confirm" at bounding box center [891, 465] width 203 height 33
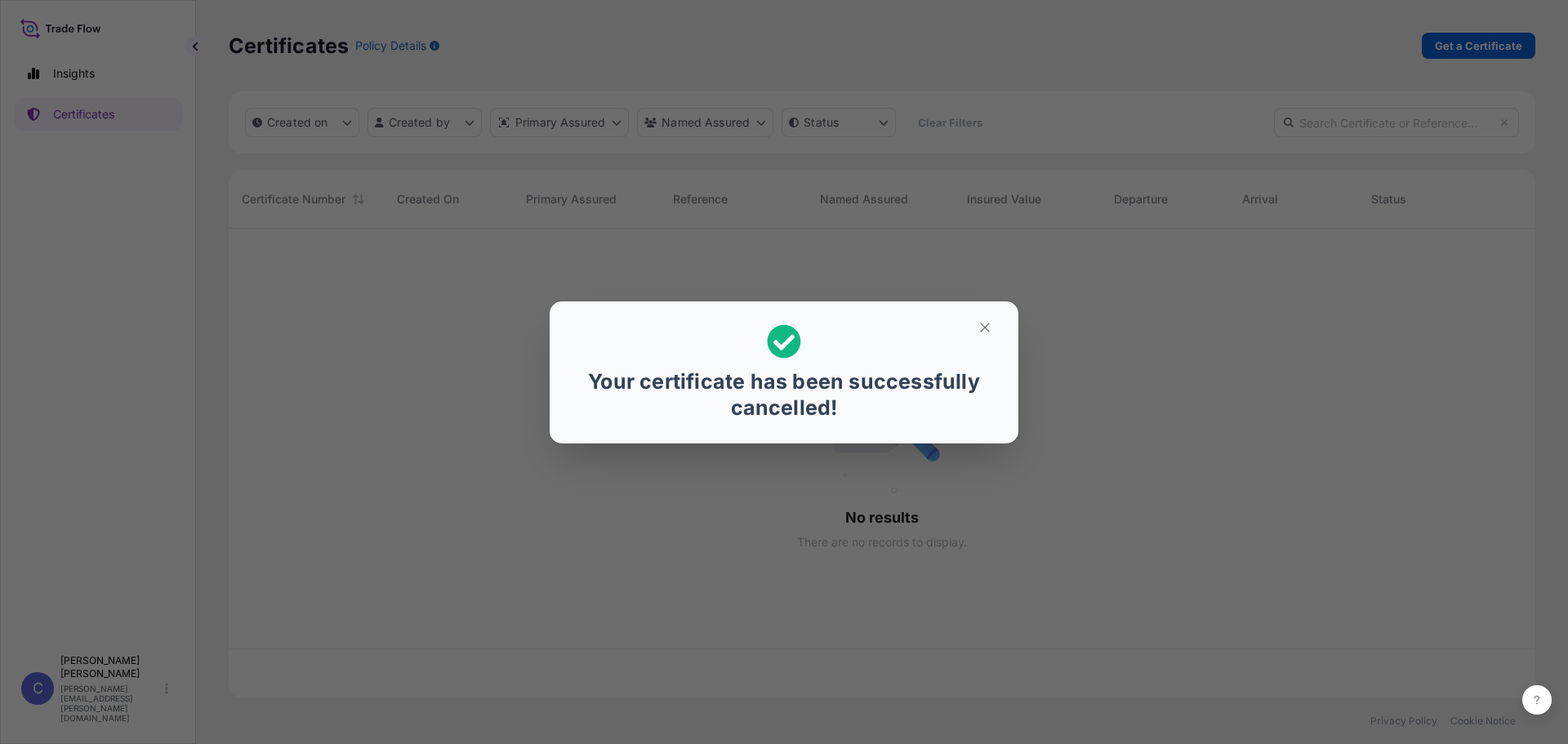
scroll to position [466, 1294]
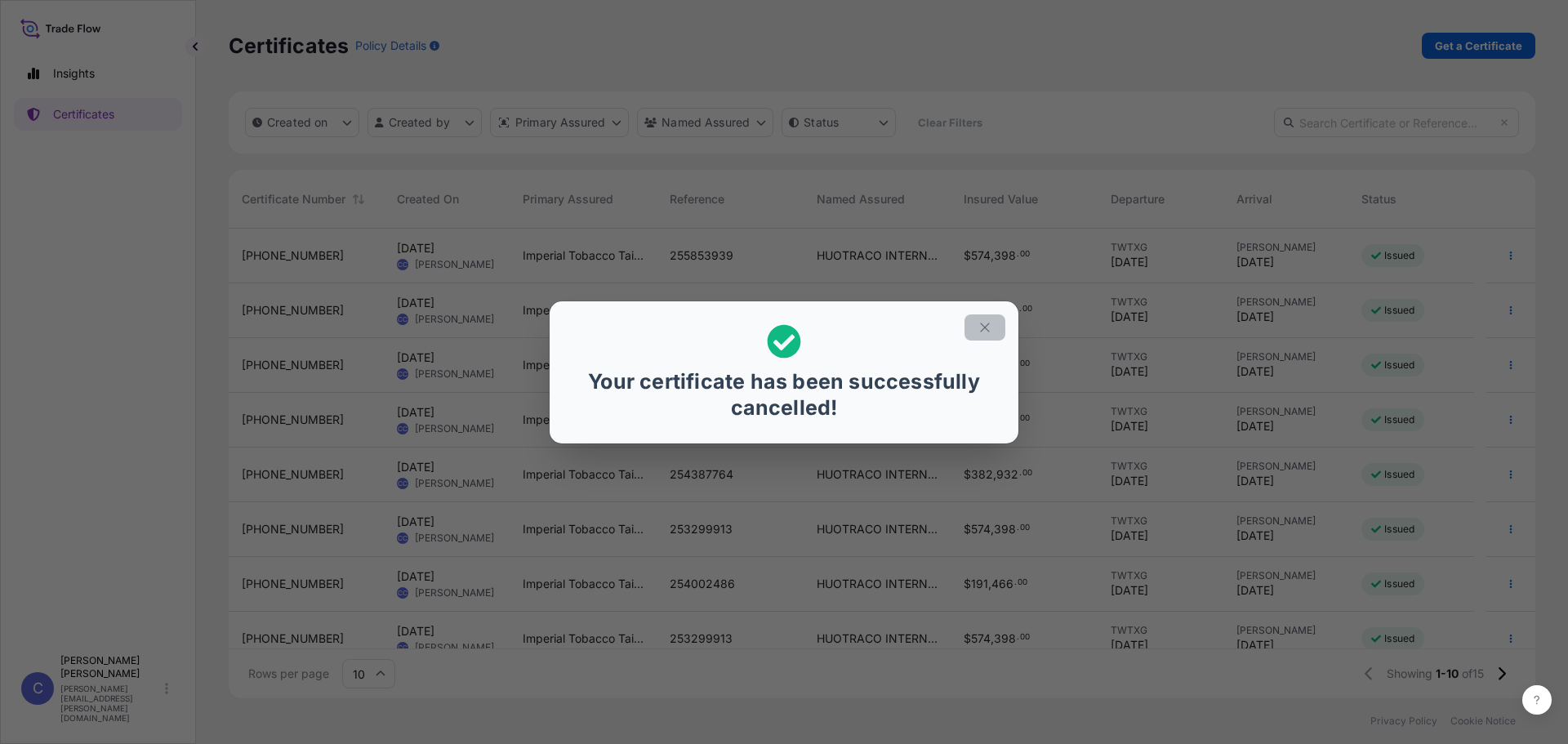
click at [988, 333] on icon "button" at bounding box center [984, 327] width 14 height 14
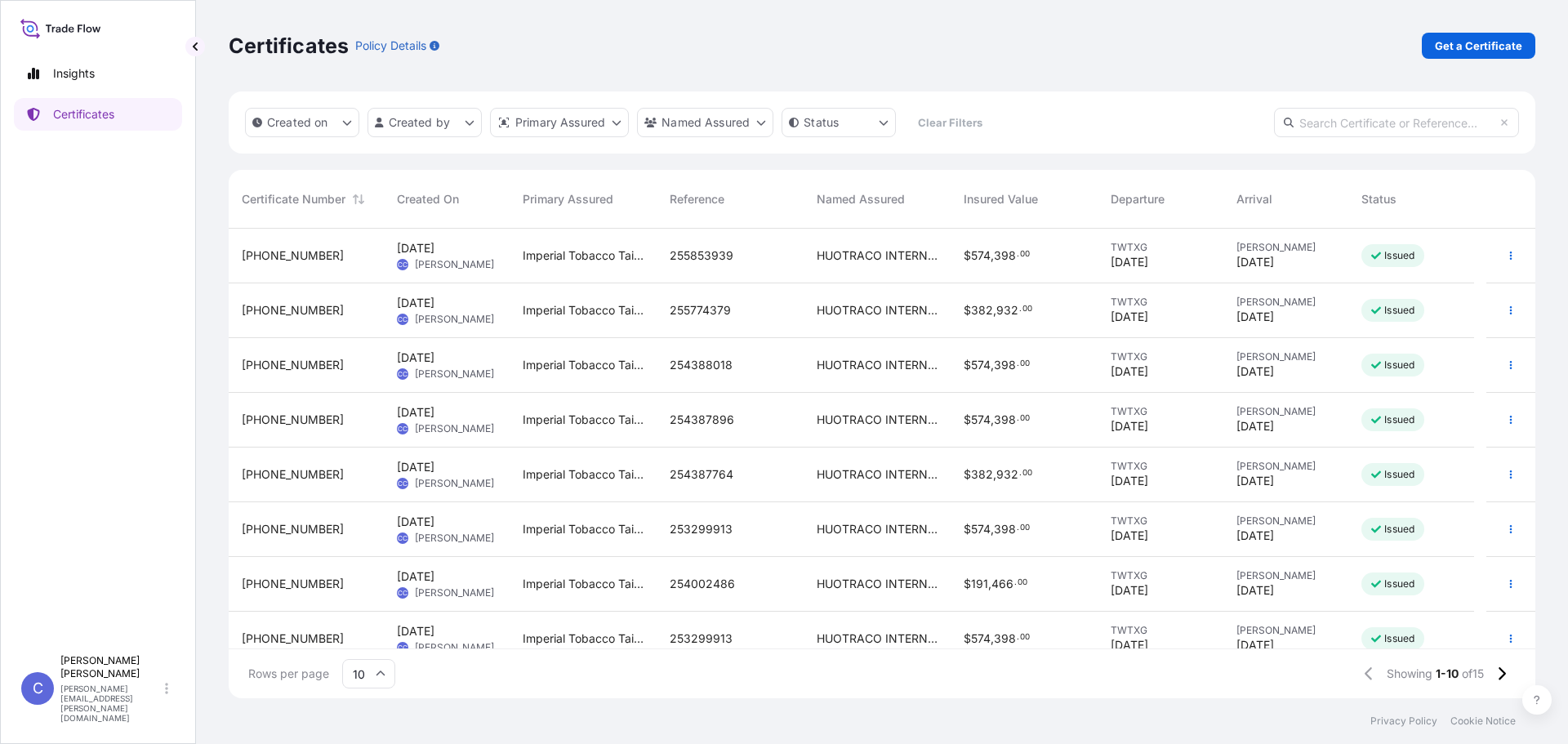
click at [655, 252] on div "Imperial Tobacco Taiwan Manufacturing Co., Ltd" at bounding box center [583, 256] width 147 height 55
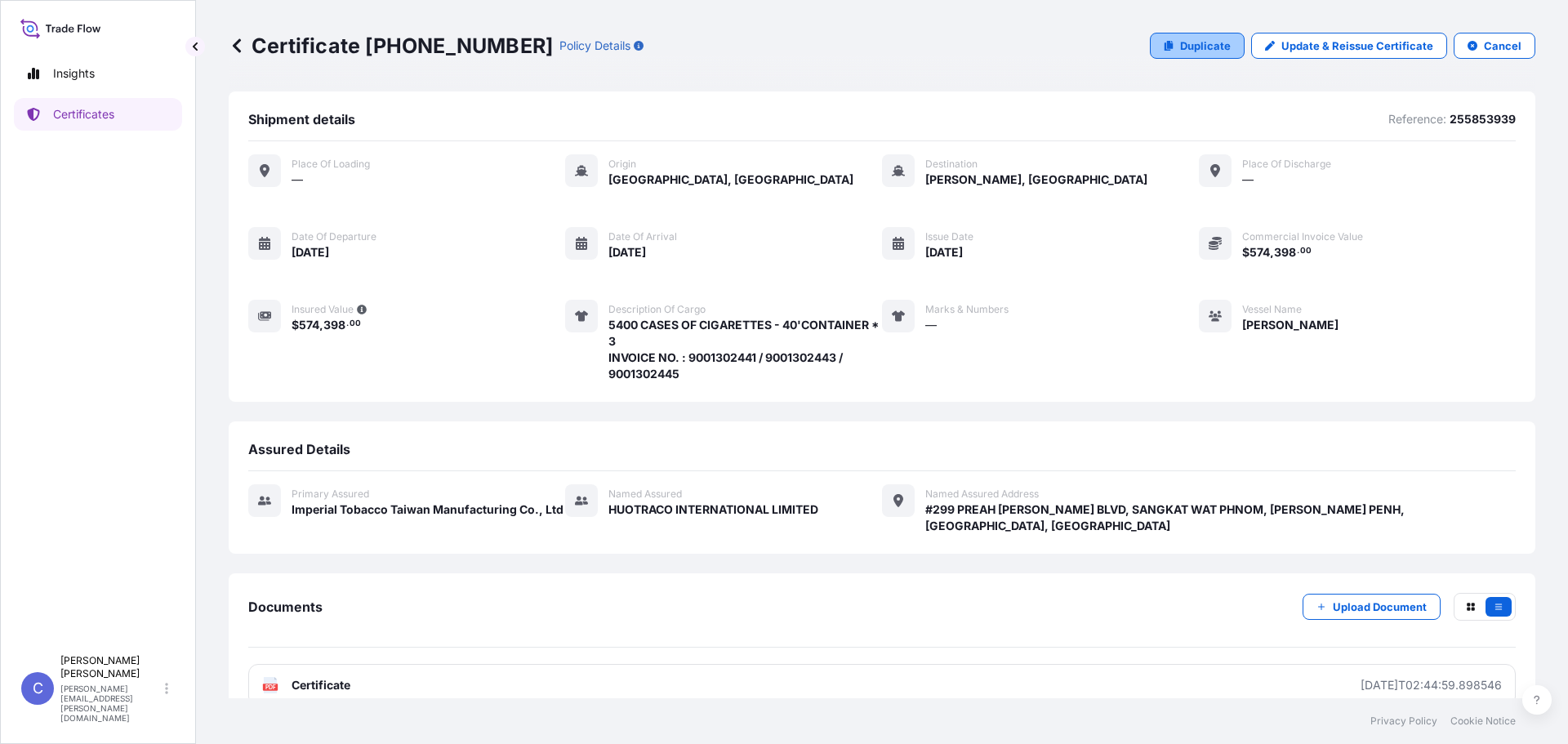
click at [1204, 50] on p "Duplicate" at bounding box center [1205, 45] width 50 height 16
select select "Sea"
select select "31696"
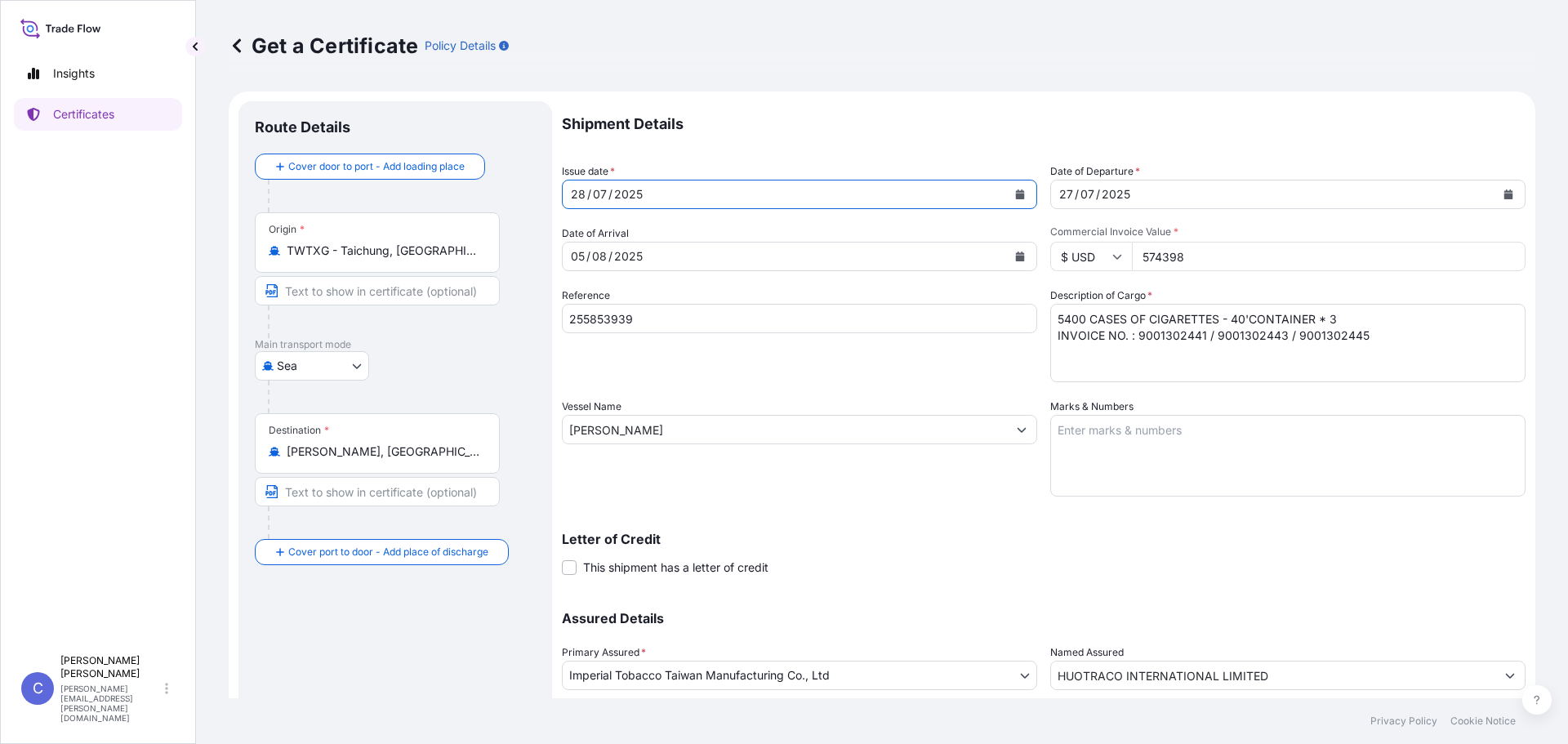
click at [1007, 187] on button "Calendar" at bounding box center [1020, 194] width 26 height 26
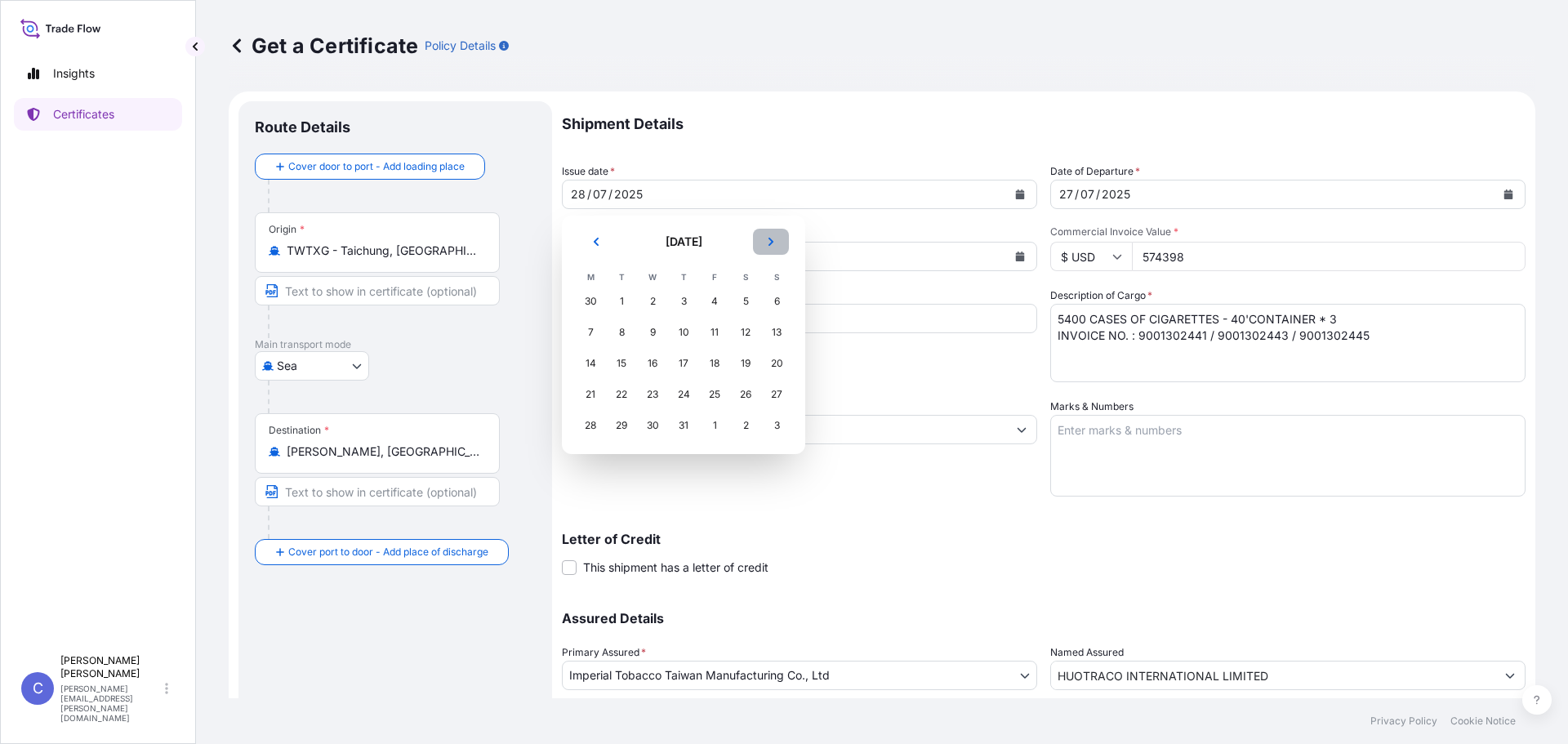
click at [778, 247] on button "Next" at bounding box center [770, 241] width 36 height 26
click at [770, 332] on div "10" at bounding box center [777, 332] width 29 height 29
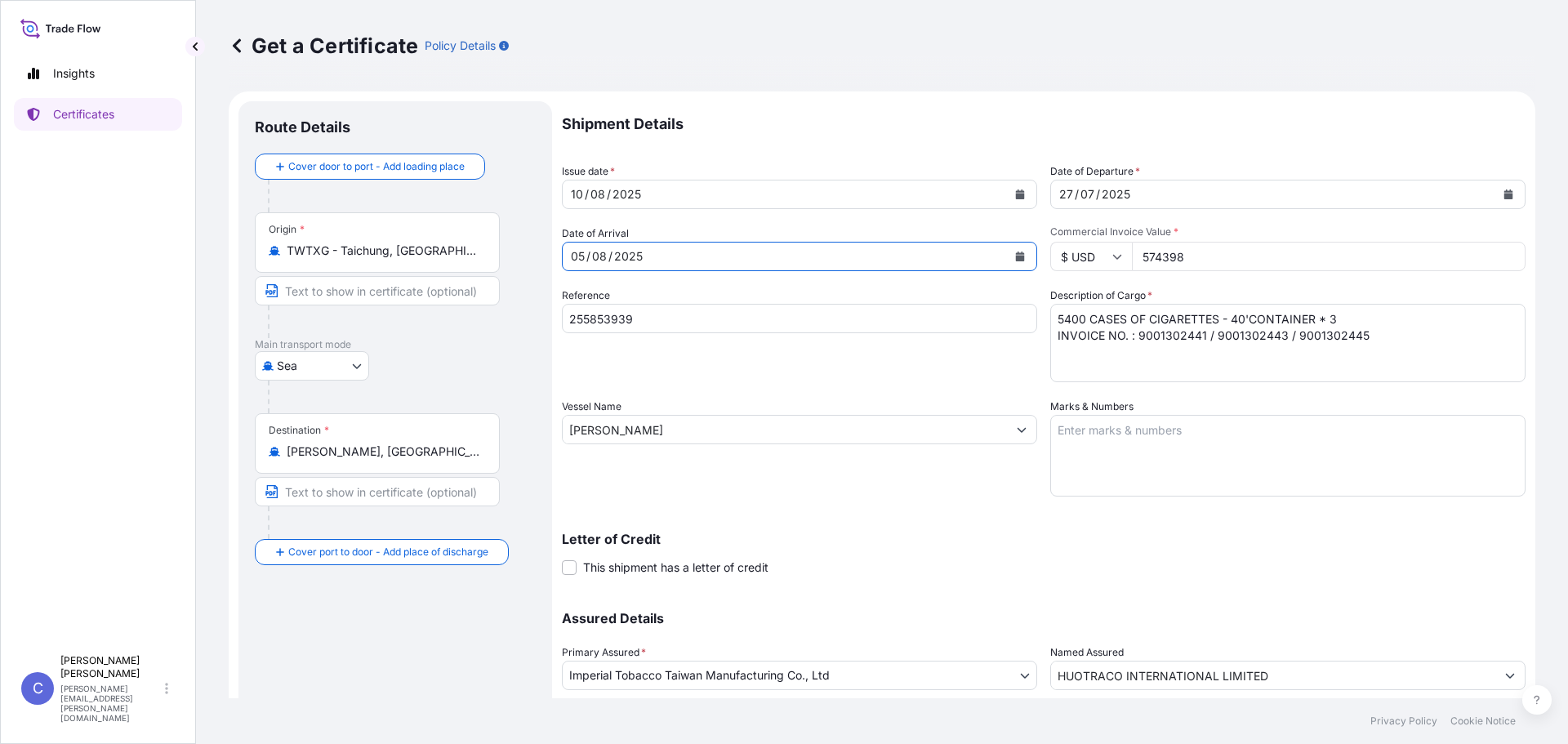
click at [1019, 252] on button "Calendar" at bounding box center [1020, 256] width 26 height 26
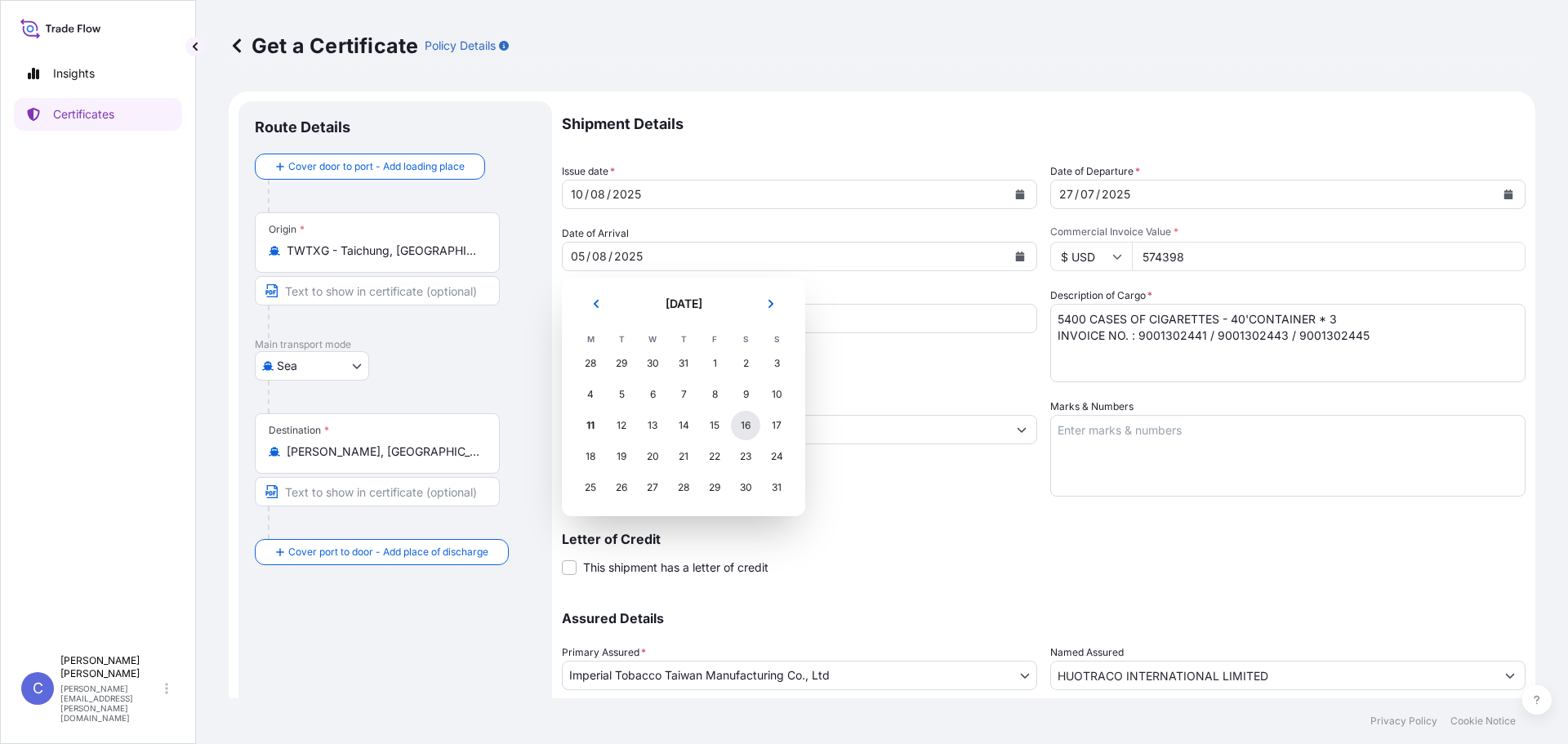
click at [735, 422] on div "16" at bounding box center [745, 426] width 29 height 29
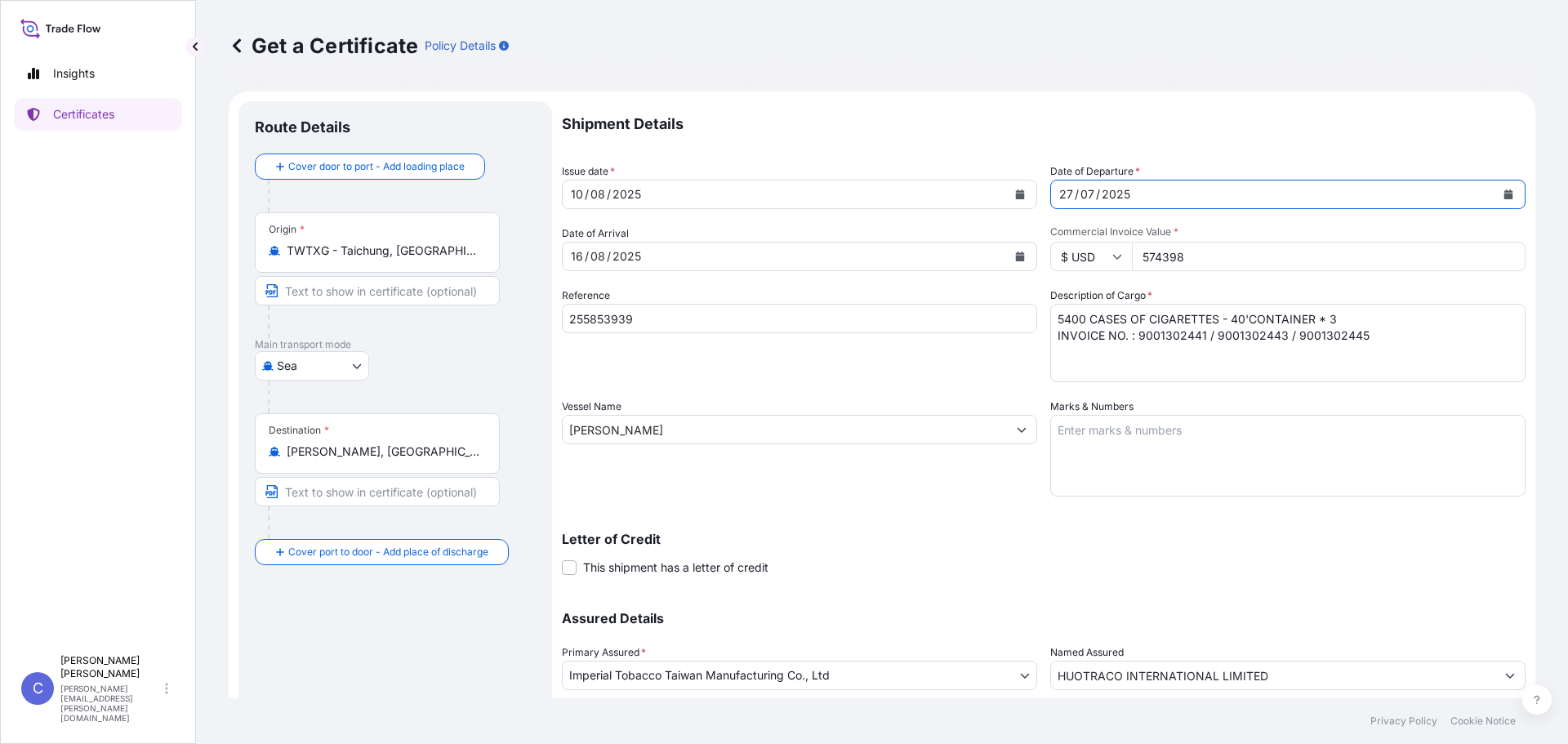
click at [1504, 192] on icon "Calendar" at bounding box center [1508, 194] width 9 height 10
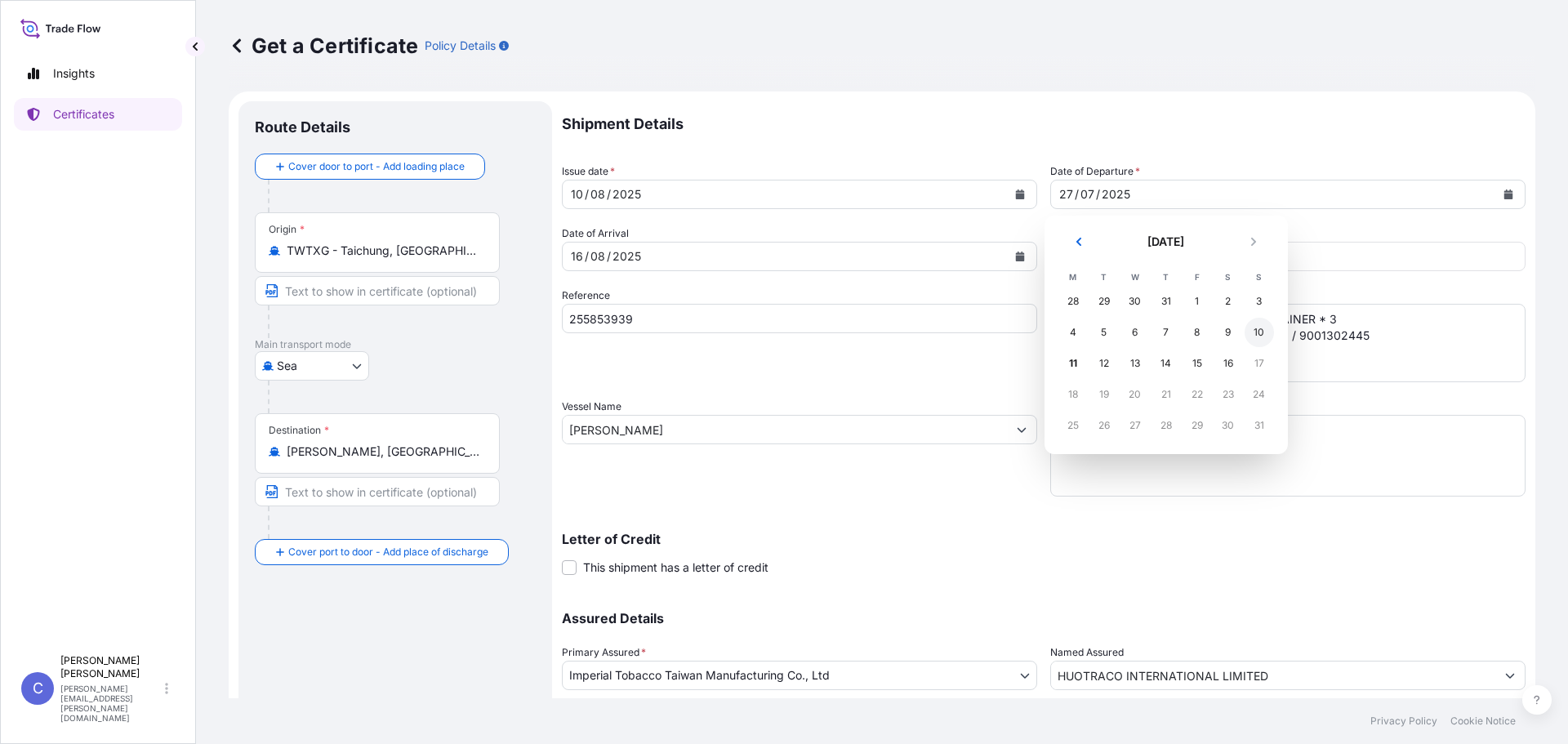
click at [1261, 333] on div "10" at bounding box center [1259, 332] width 29 height 29
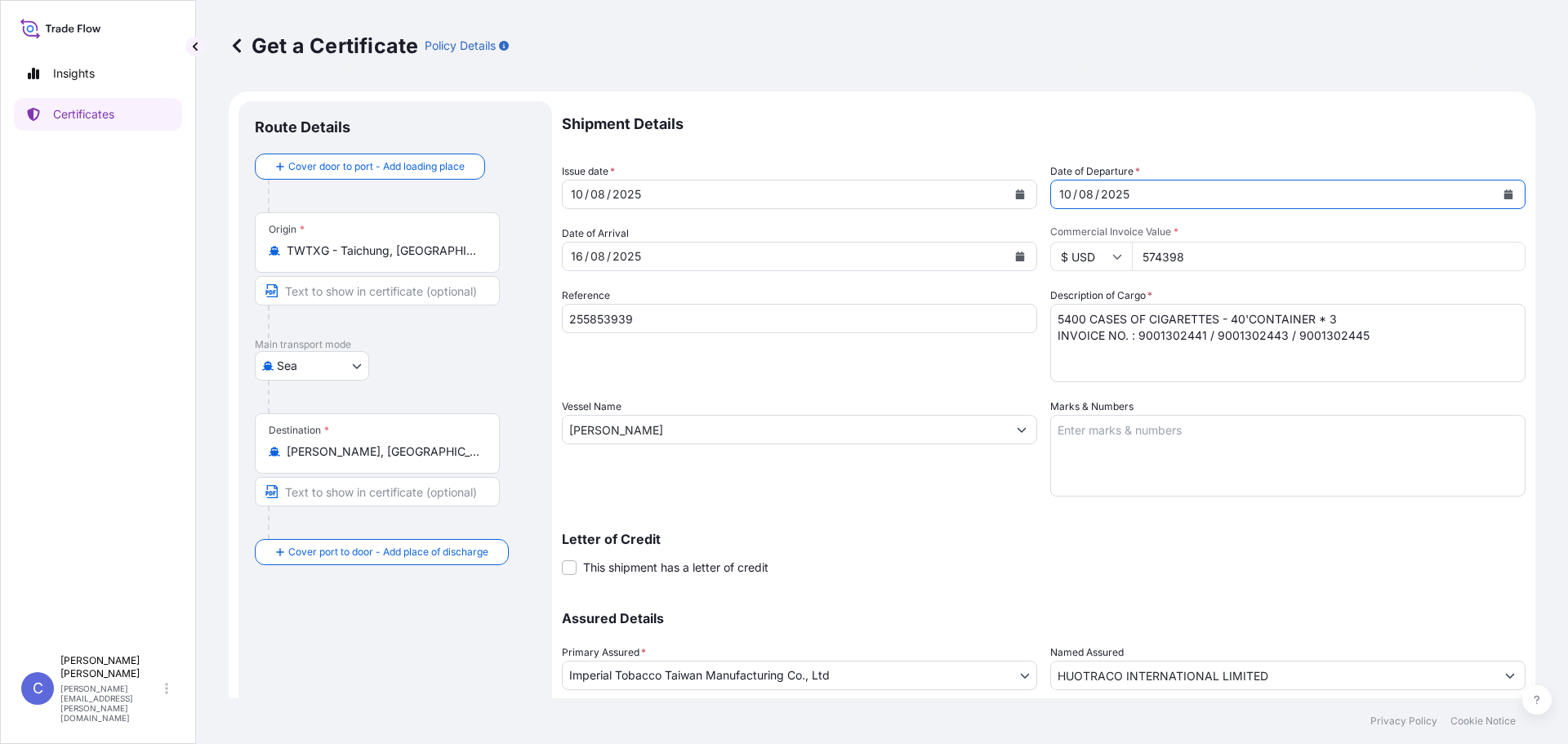
click at [1247, 136] on p "Shipment Details" at bounding box center [1043, 124] width 964 height 45
drag, startPoint x: 794, startPoint y: 315, endPoint x: 55, endPoint y: 275, distance: 740.1
click at [67, 275] on div "Insights Certificates C [PERSON_NAME] [PERSON_NAME][EMAIL_ADDRESS][PERSON_NAME]…" at bounding box center [784, 372] width 1568 height 744
type input "257008162"
drag, startPoint x: 763, startPoint y: 434, endPoint x: 251, endPoint y: 435, distance: 512.0
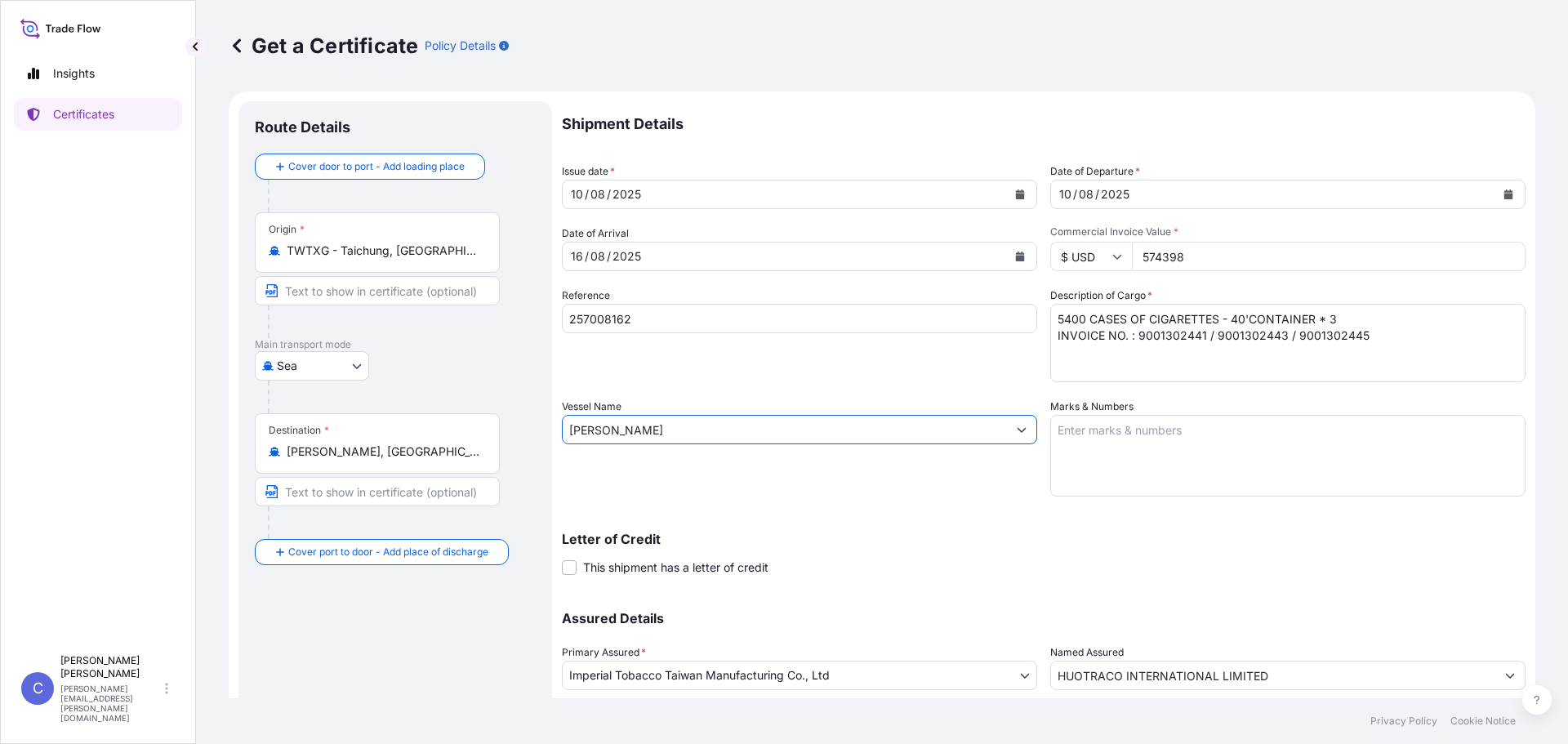
click at [257, 435] on form "Route Details Cover door to port - Add loading place Place of loading Road / In…" at bounding box center [882, 452] width 1307 height 720
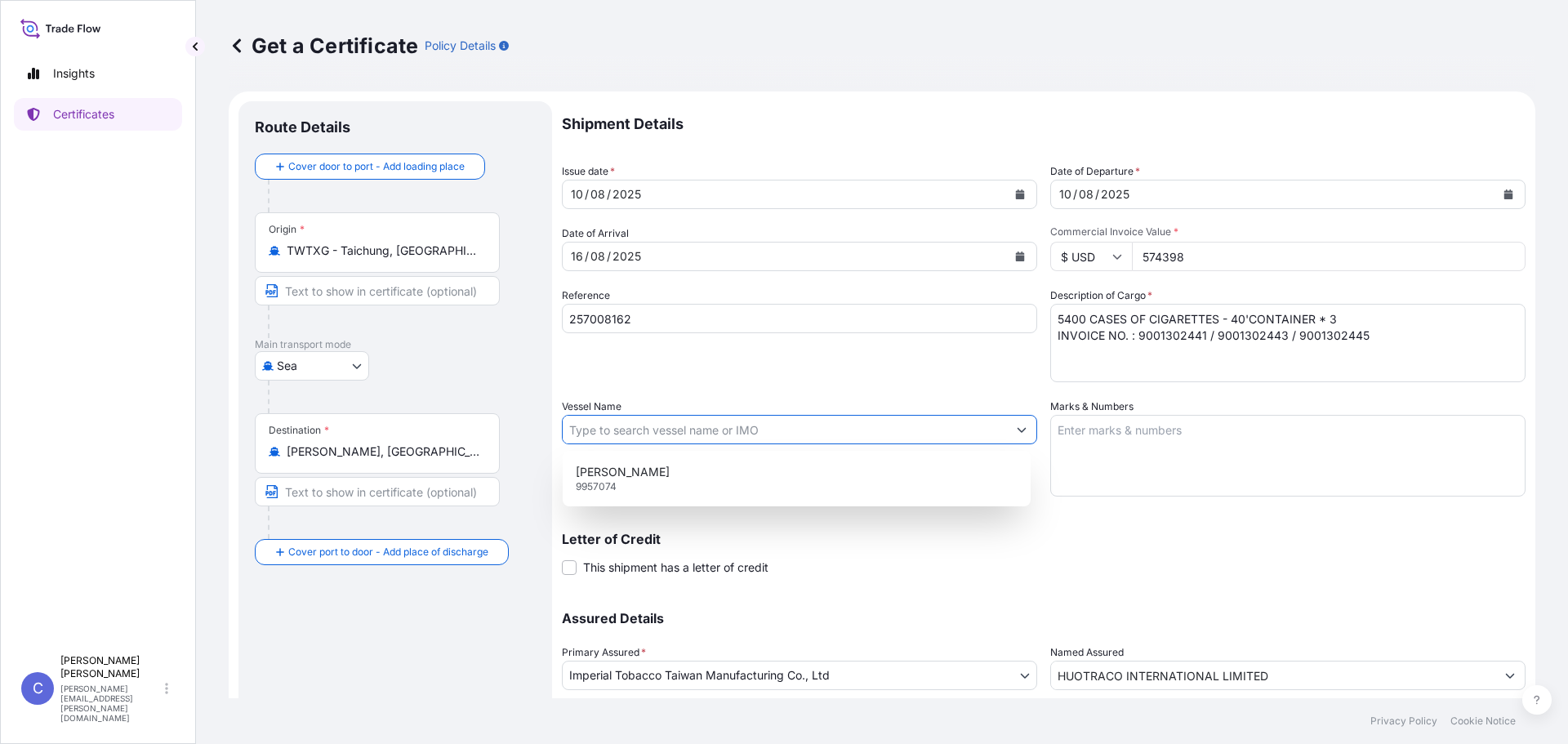
type input "c"
type input "ㄕㄡ"
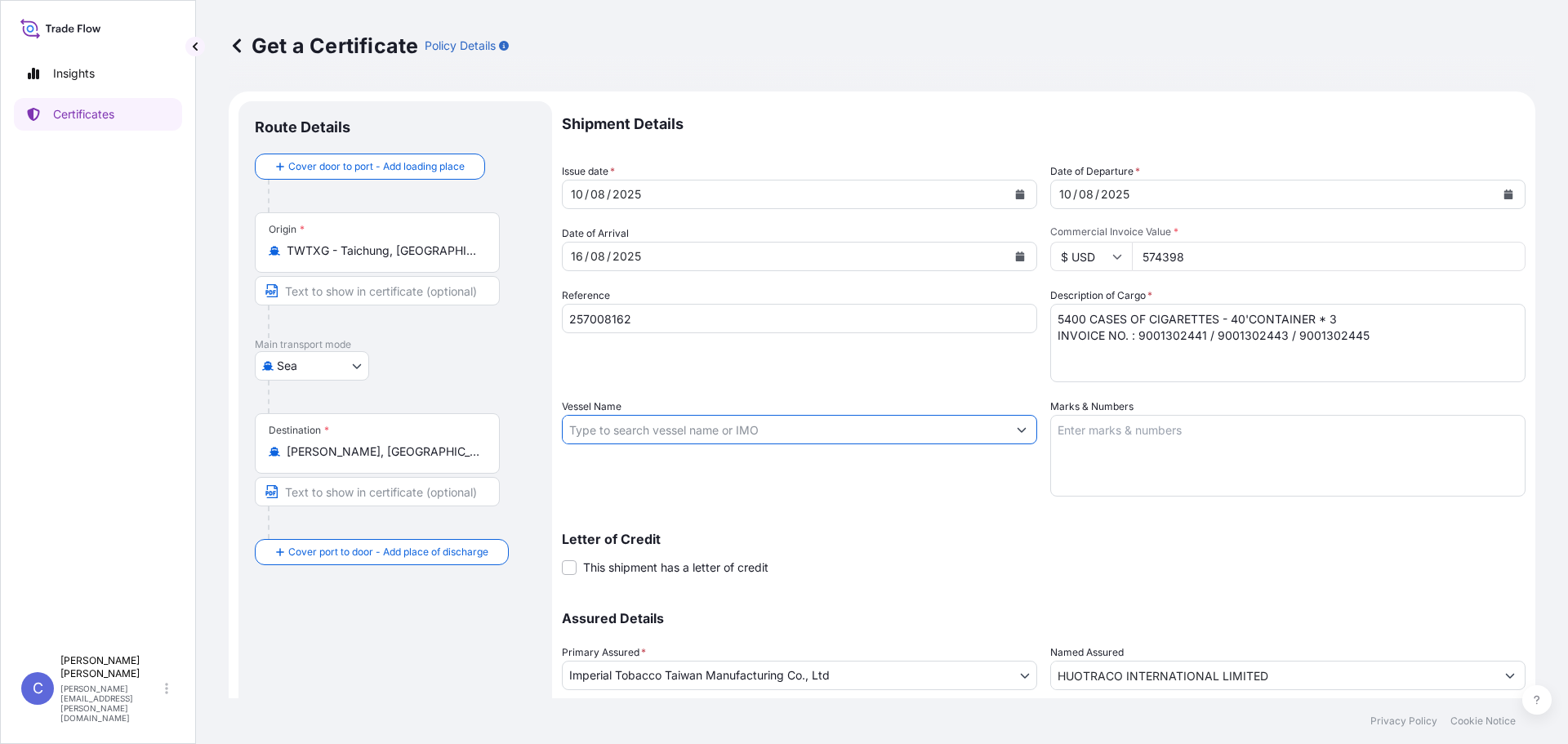
click at [655, 431] on input "Vessel Name" at bounding box center [784, 429] width 444 height 29
type input "ㄕ"
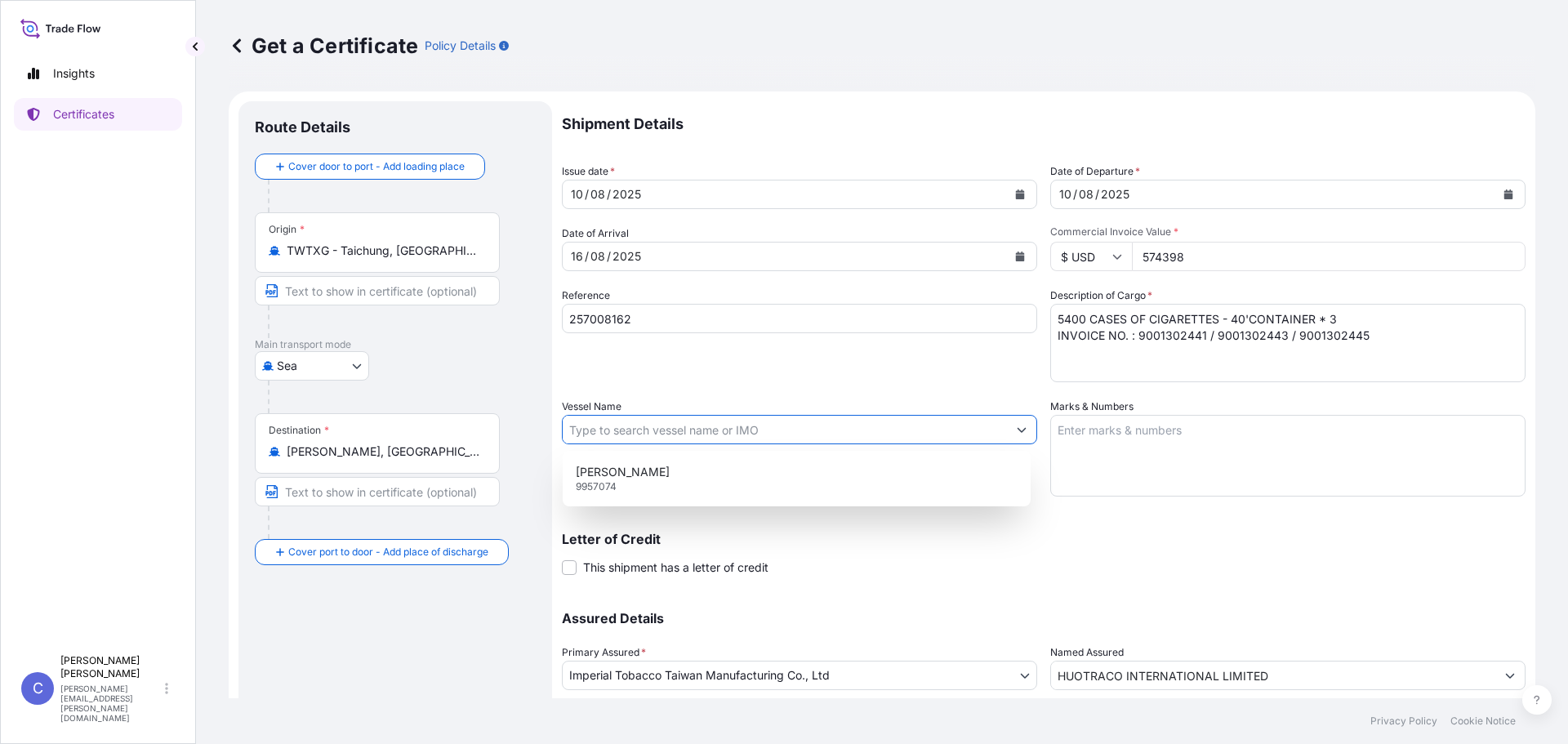
type input "g"
type input "G.DRAGON"
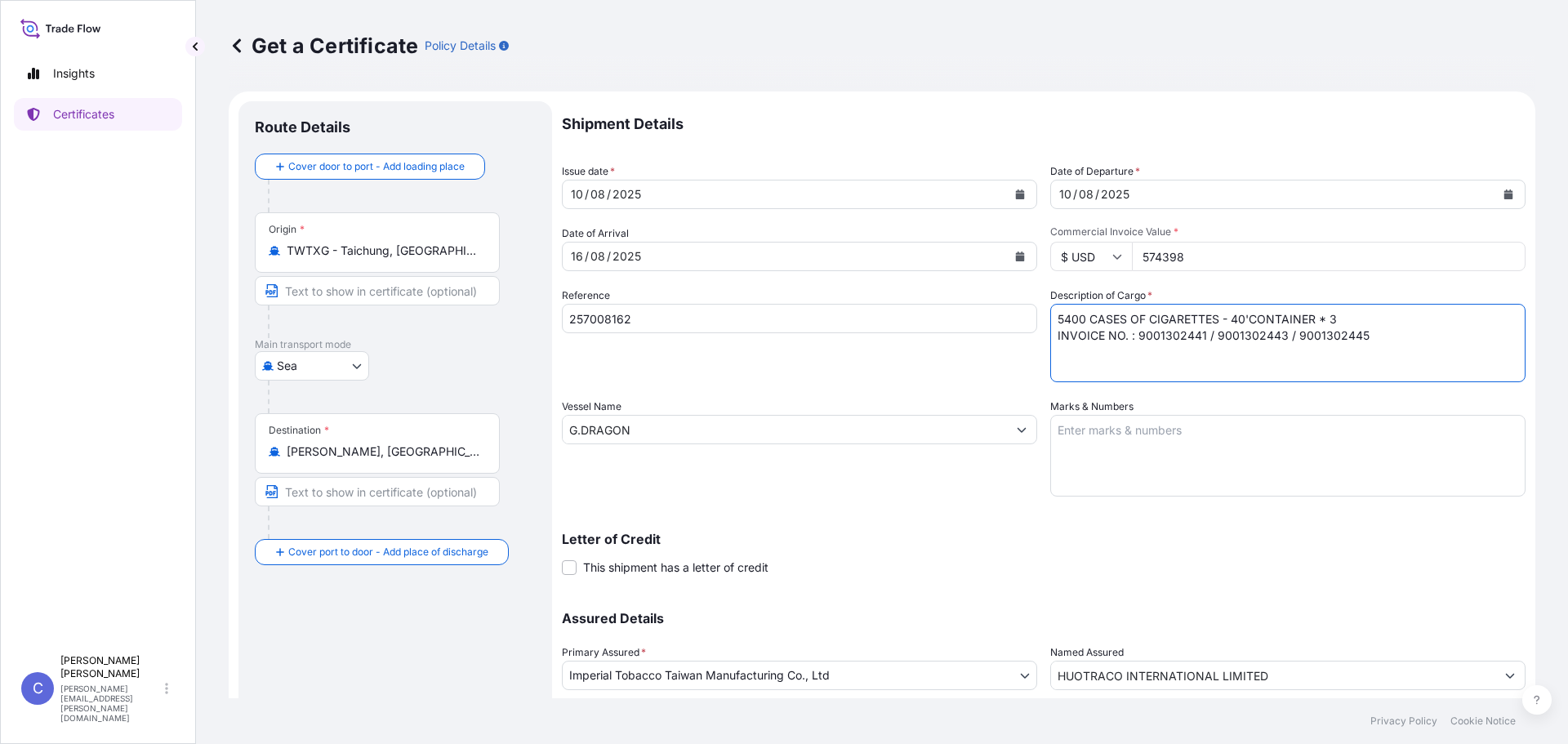
drag, startPoint x: 1446, startPoint y: 344, endPoint x: 1136, endPoint y: 358, distance: 310.3
click at [1136, 358] on textarea "5400 CASES OF CIGARETTES - 40'CONTAINER * 3 INVOICE NO. : 9001302441 / 90013024…" at bounding box center [1287, 343] width 476 height 78
type textarea "5400 CASES OF CIGARETTES - 40'CONTAINER * 3 INVOICE NO. : 9001302720 / 90013027…"
click at [941, 561] on div "Letter of Credit This shipment has a letter of credit Letter of credit * Letter…" at bounding box center [1043, 554] width 964 height 43
click at [850, 537] on p "Letter of Credit" at bounding box center [1043, 539] width 964 height 14
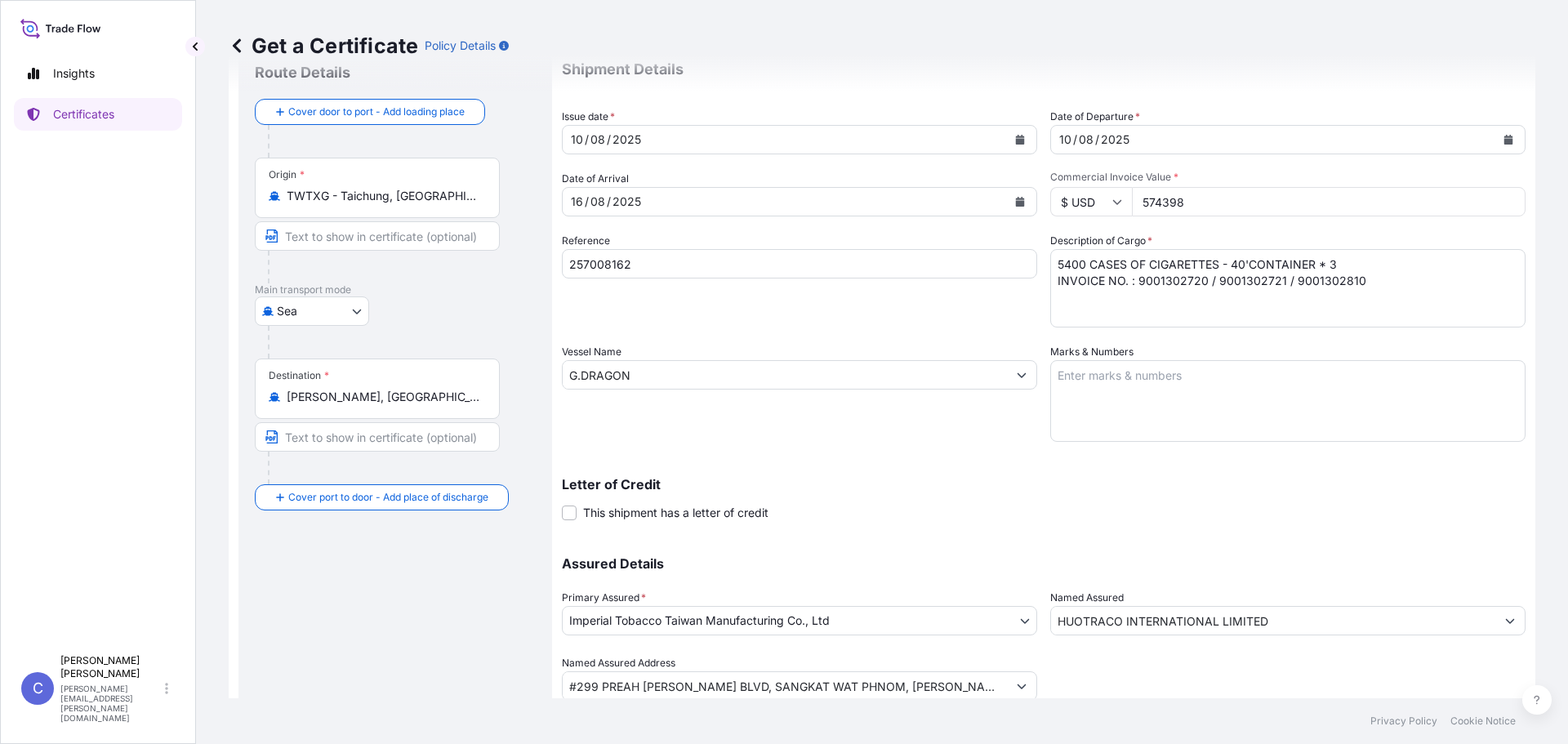
scroll to position [113, 0]
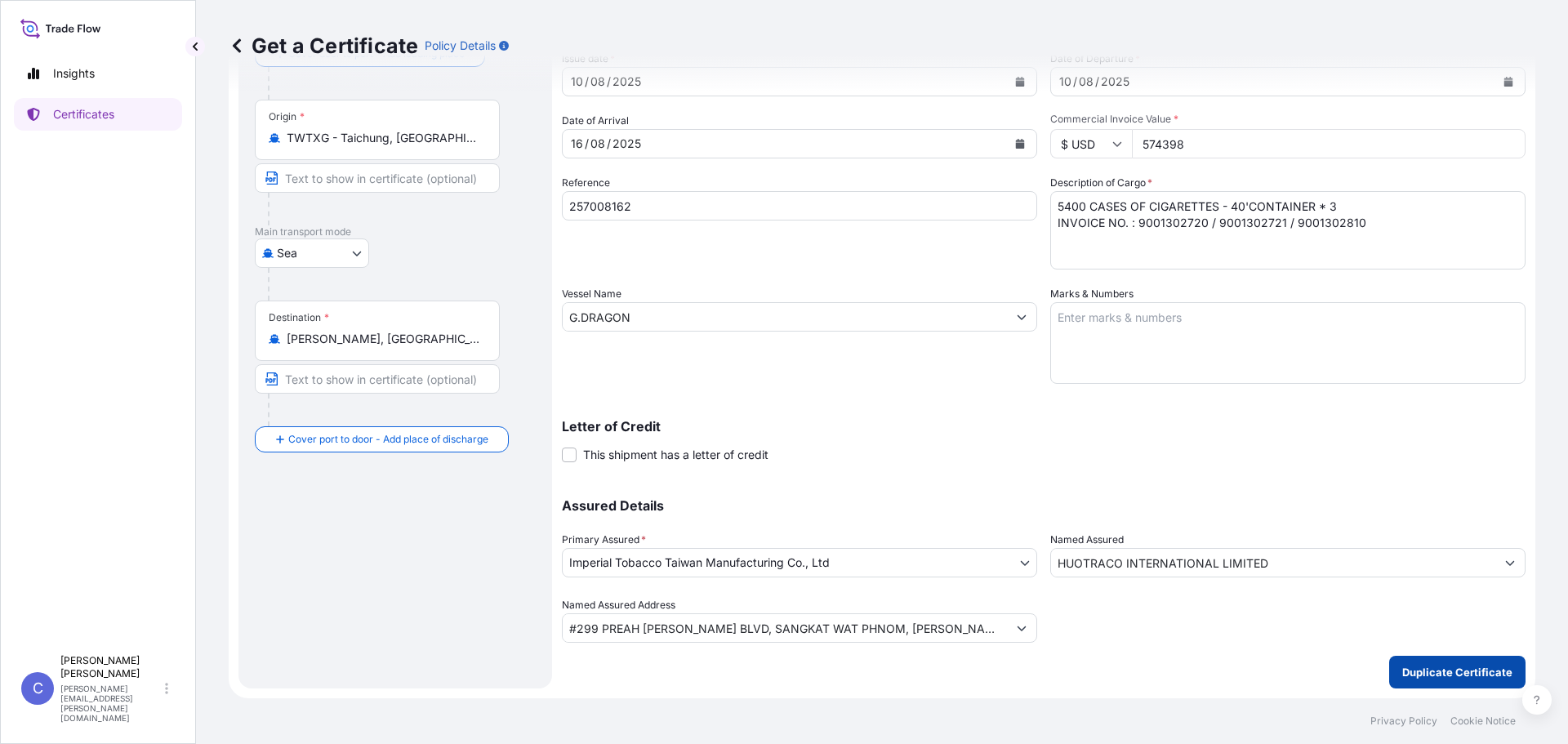
click at [1449, 667] on p "Duplicate Certificate" at bounding box center [1457, 672] width 110 height 16
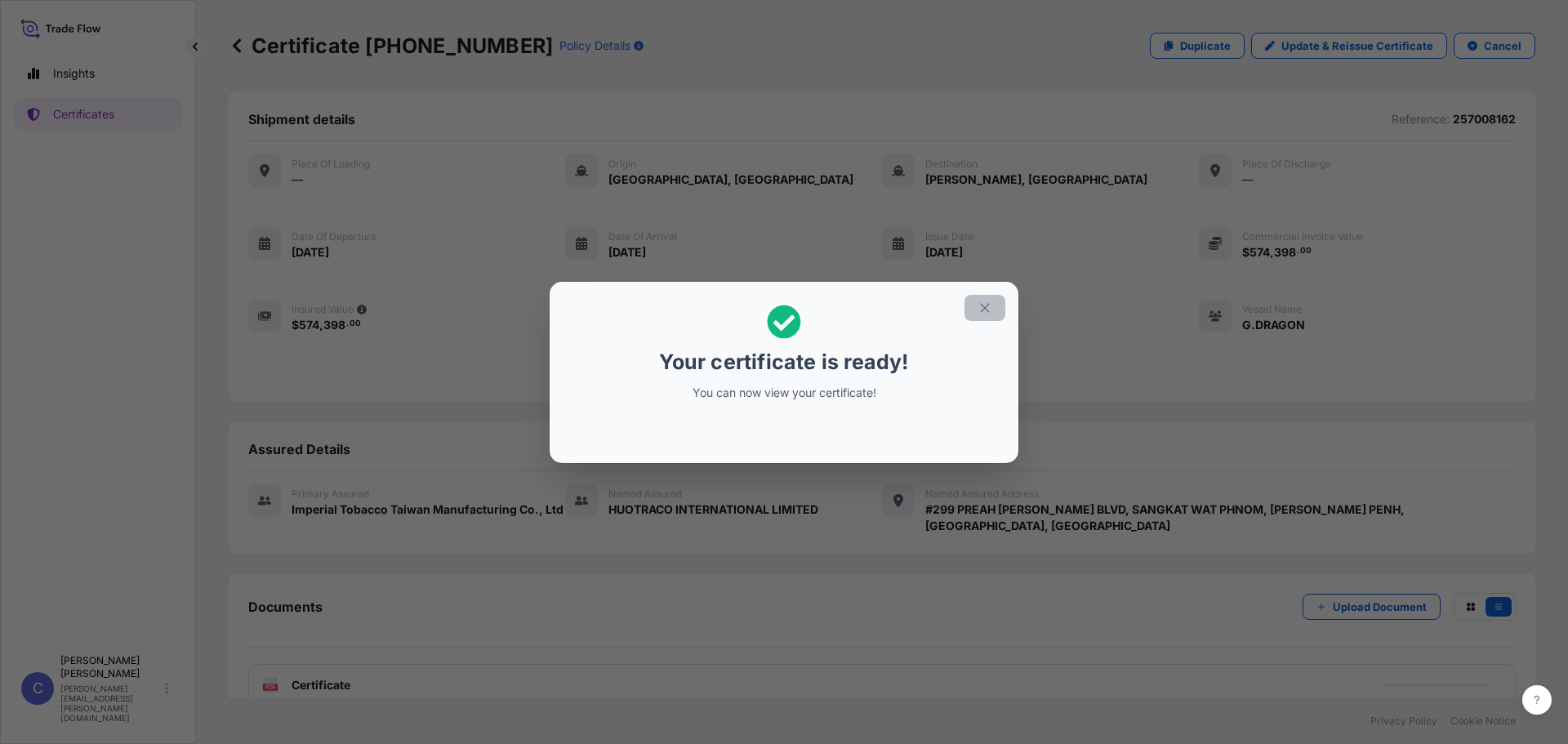
click at [986, 306] on icon "button" at bounding box center [984, 307] width 9 height 9
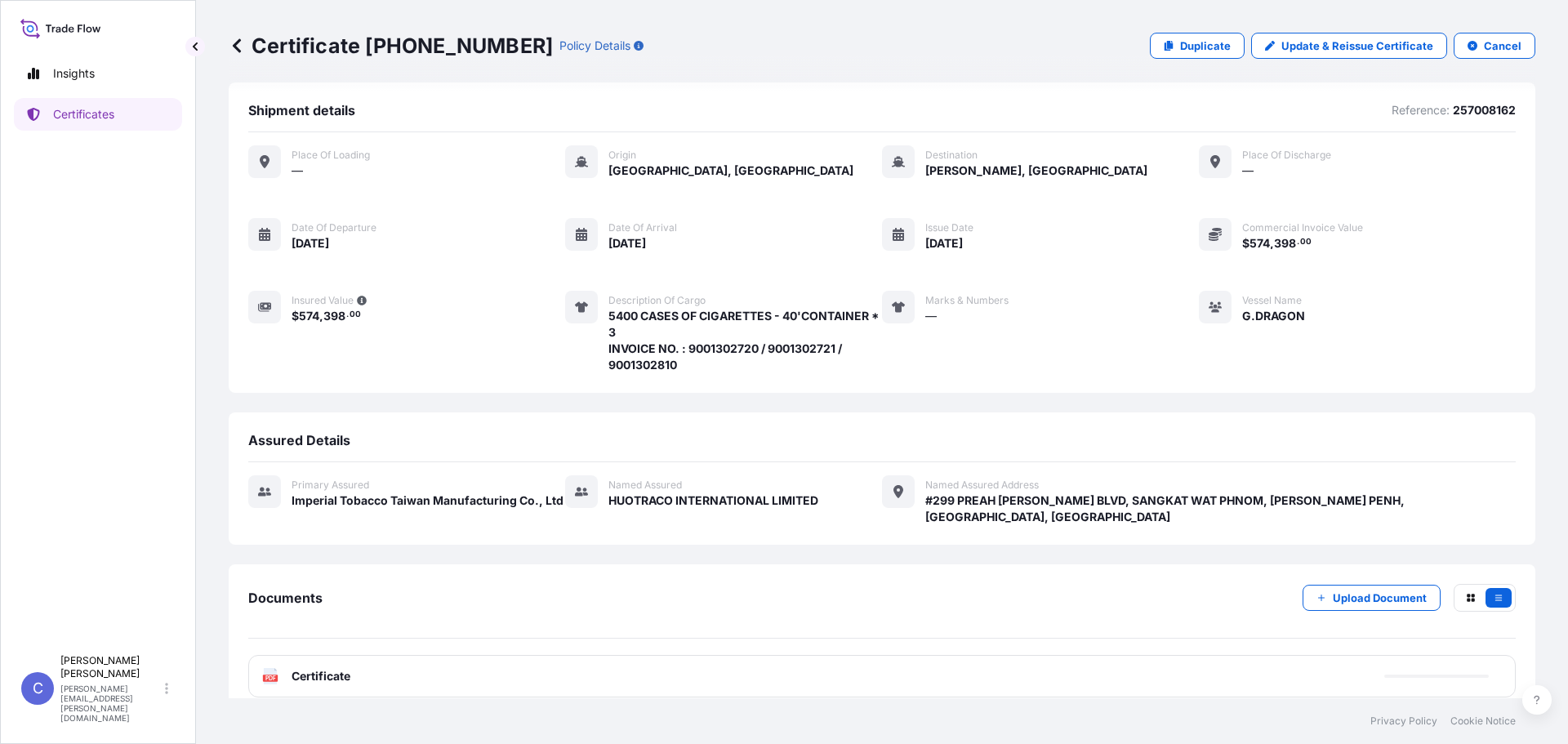
scroll to position [12, 0]
click at [337, 666] on span "Certificate" at bounding box center [320, 674] width 59 height 16
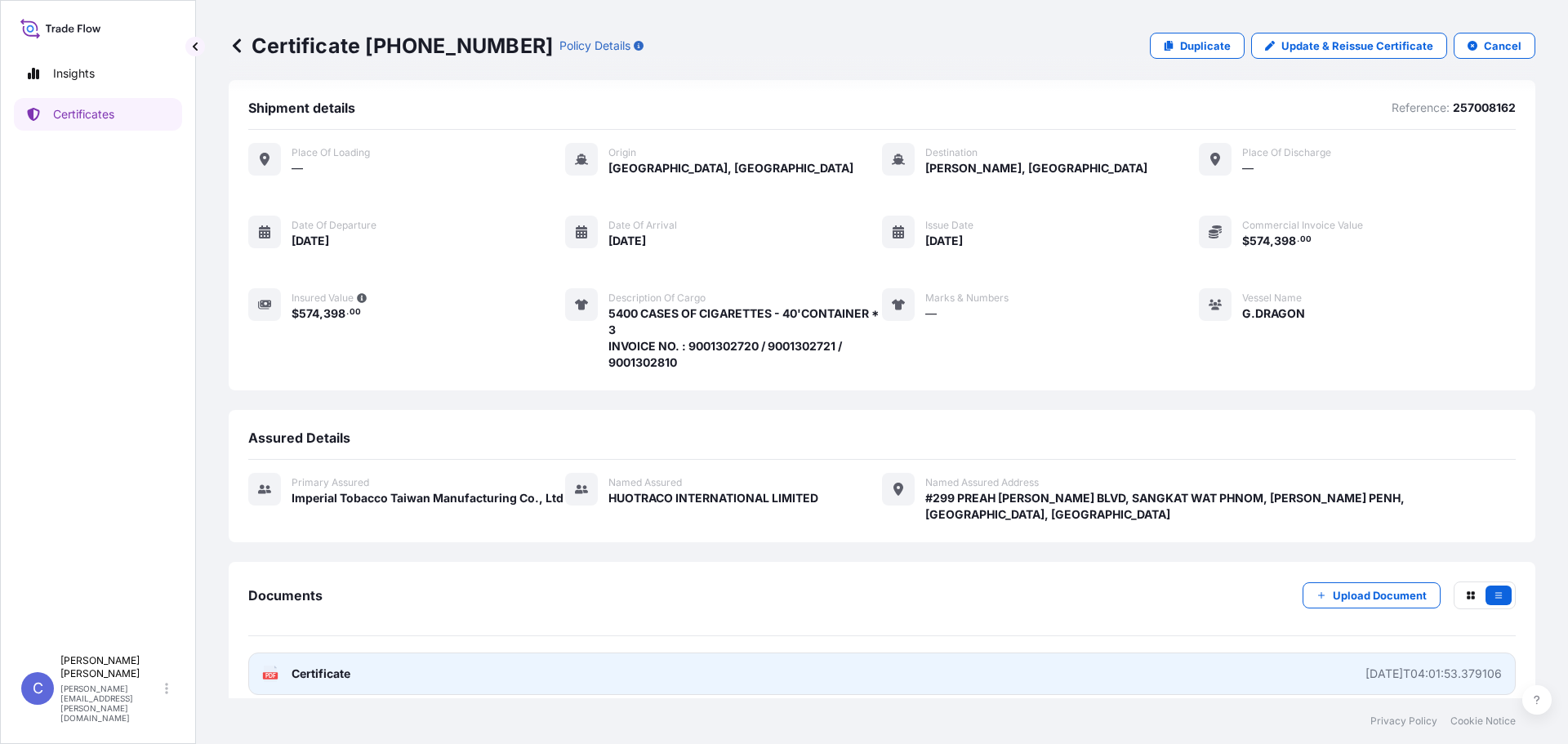
click at [483, 666] on link "PDF Certificate [DATE]T04:01:53.379106" at bounding box center [882, 674] width 1268 height 42
